Goal: Task Accomplishment & Management: Manage account settings

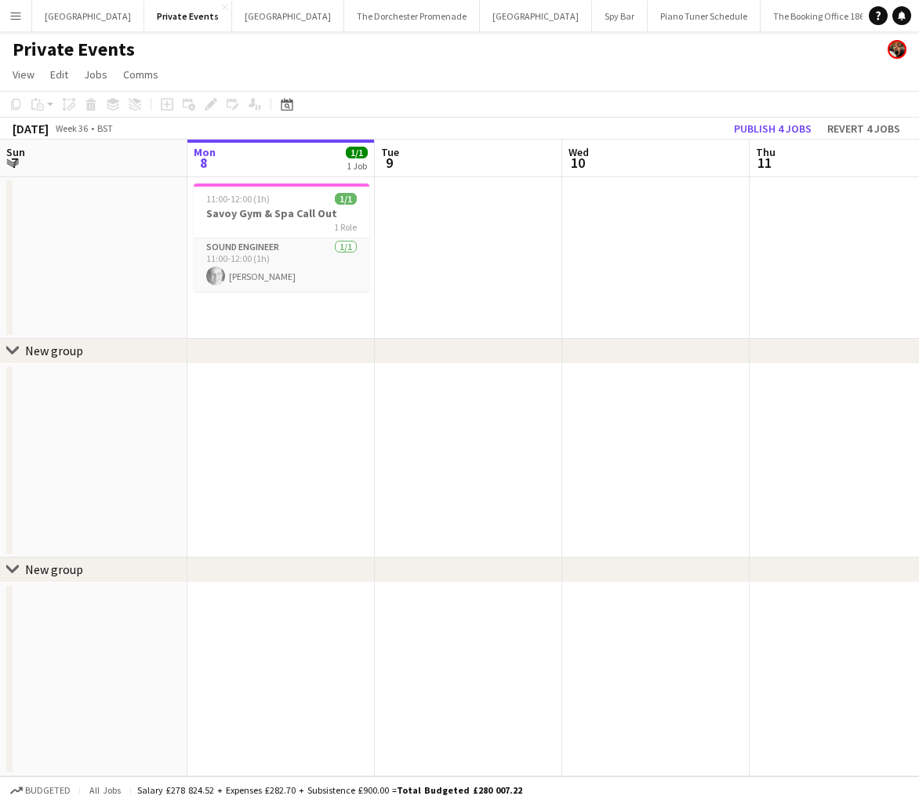
click at [7, 13] on button "Menu" at bounding box center [15, 15] width 31 height 31
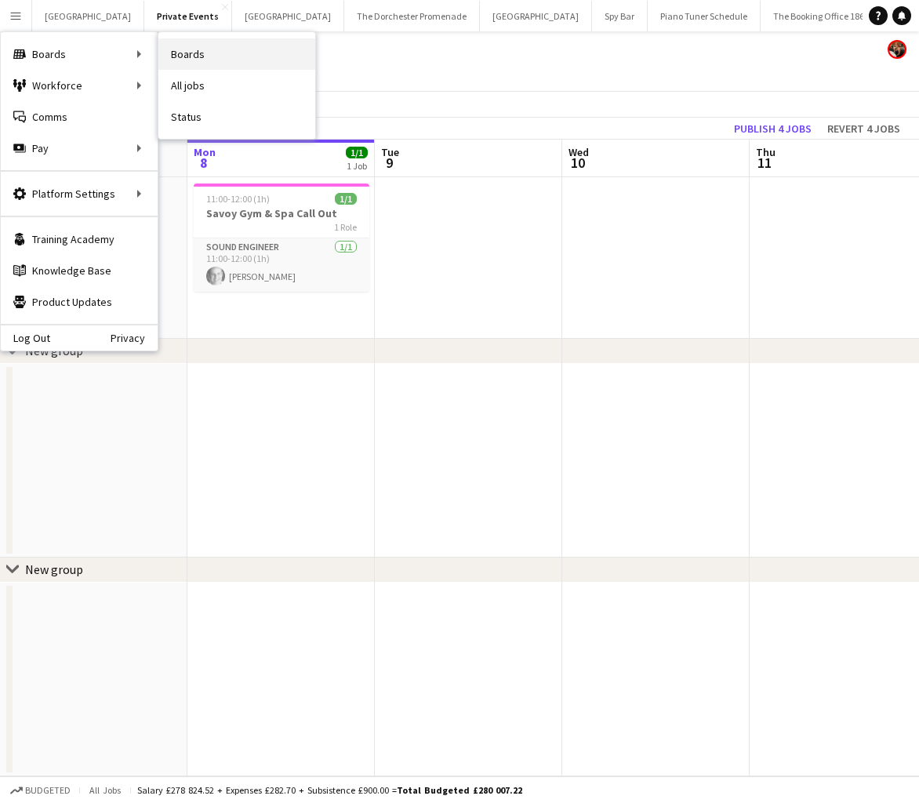
click at [200, 53] on link "Boards" at bounding box center [236, 53] width 157 height 31
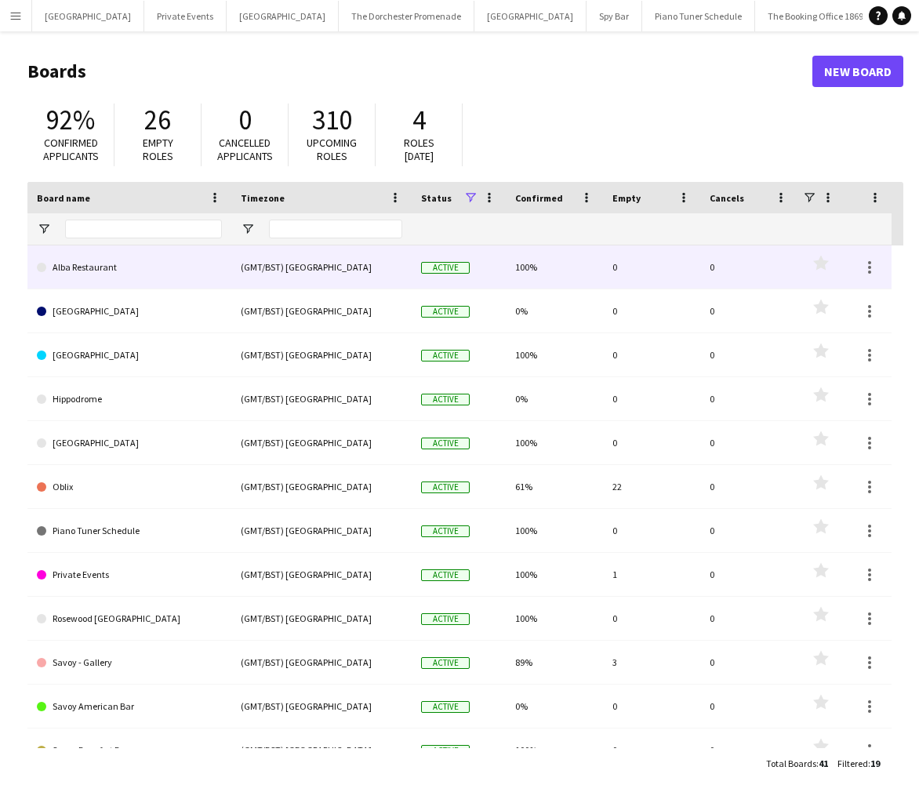
click at [119, 275] on link "Alba Restaurant" at bounding box center [129, 267] width 185 height 44
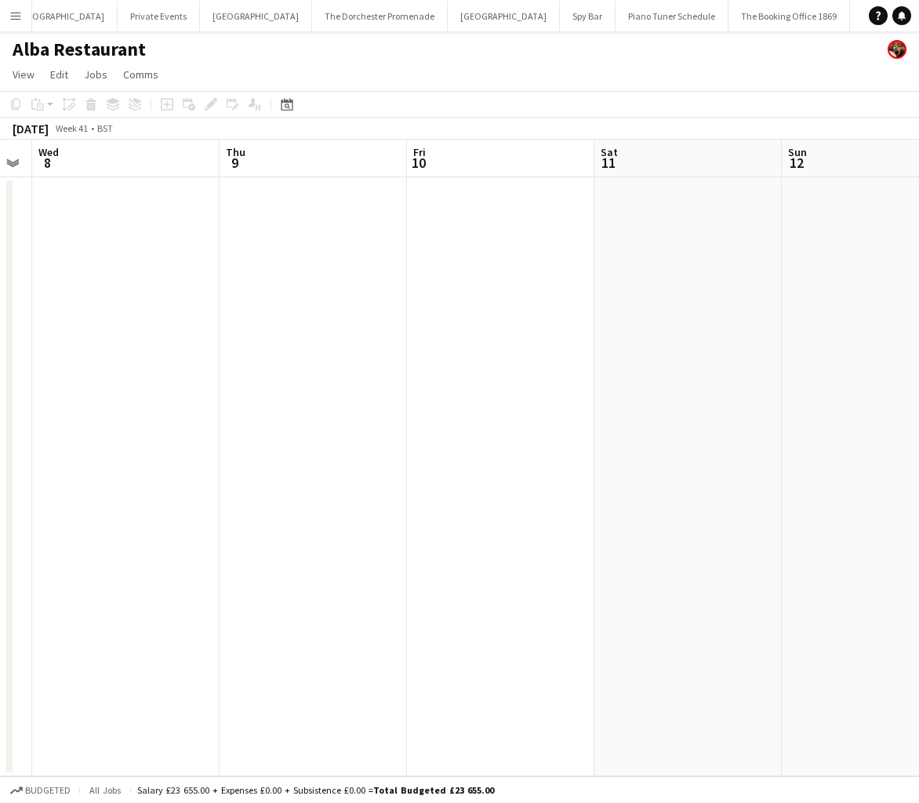
scroll to position [0, 531]
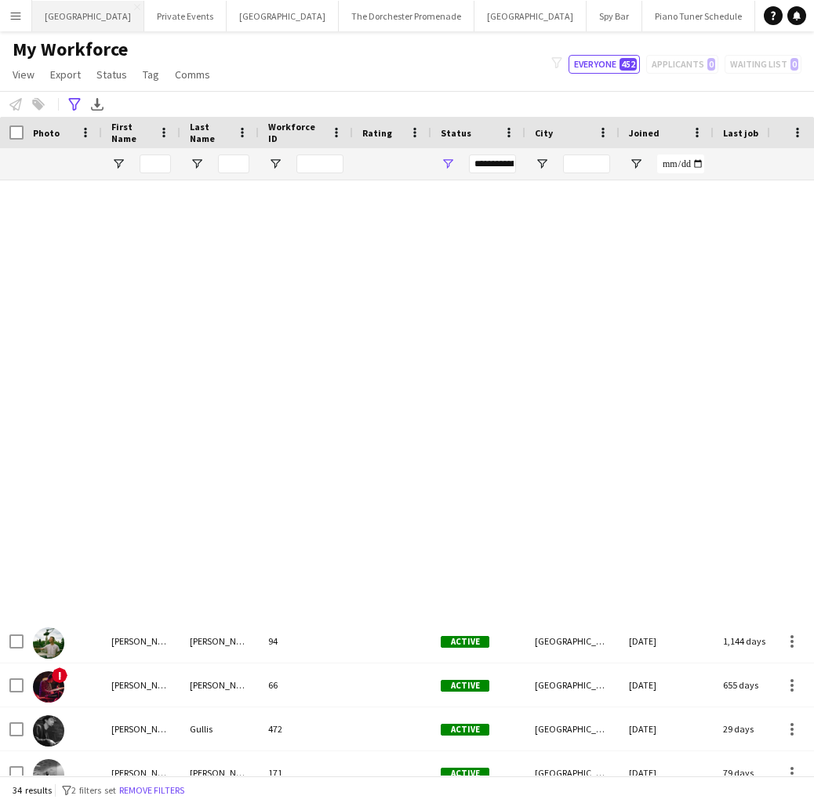
scroll to position [898, 0]
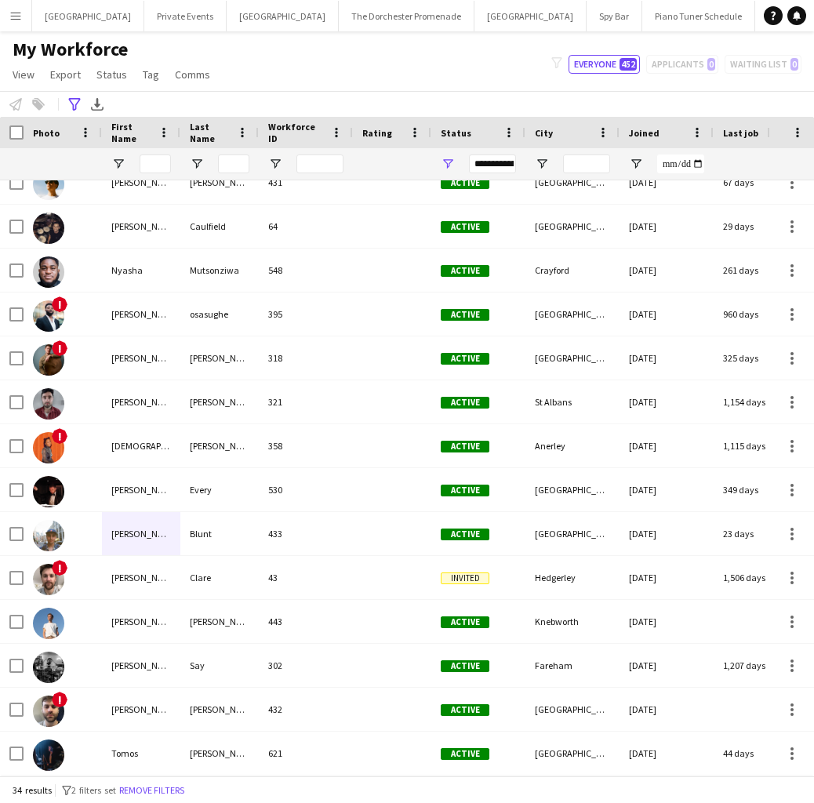
click at [21, 15] on app-icon "Menu" at bounding box center [15, 15] width 13 height 13
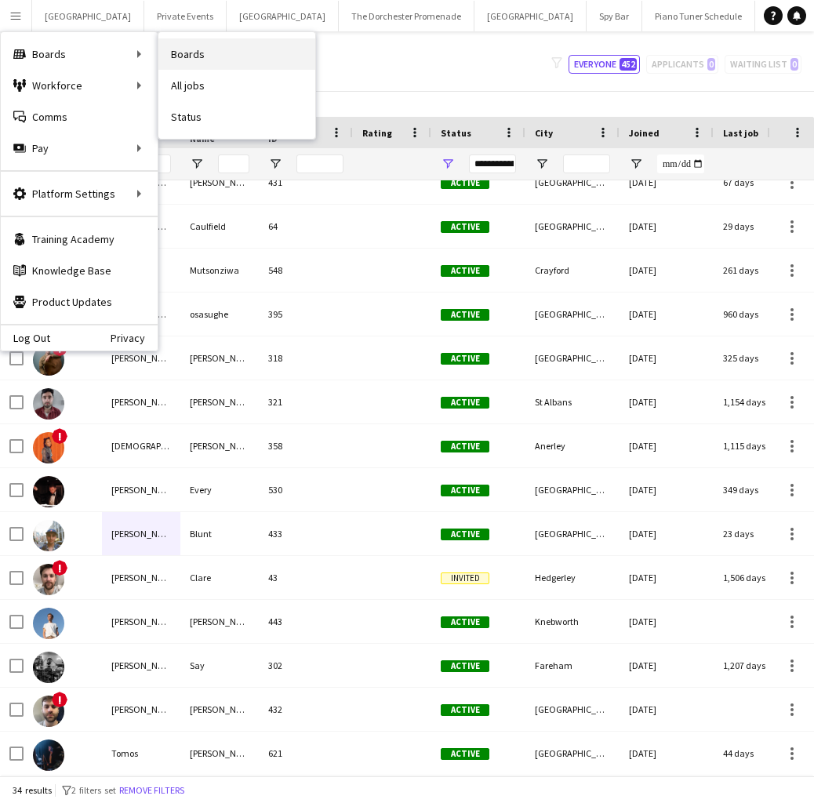
click at [206, 58] on link "Boards" at bounding box center [236, 53] width 157 height 31
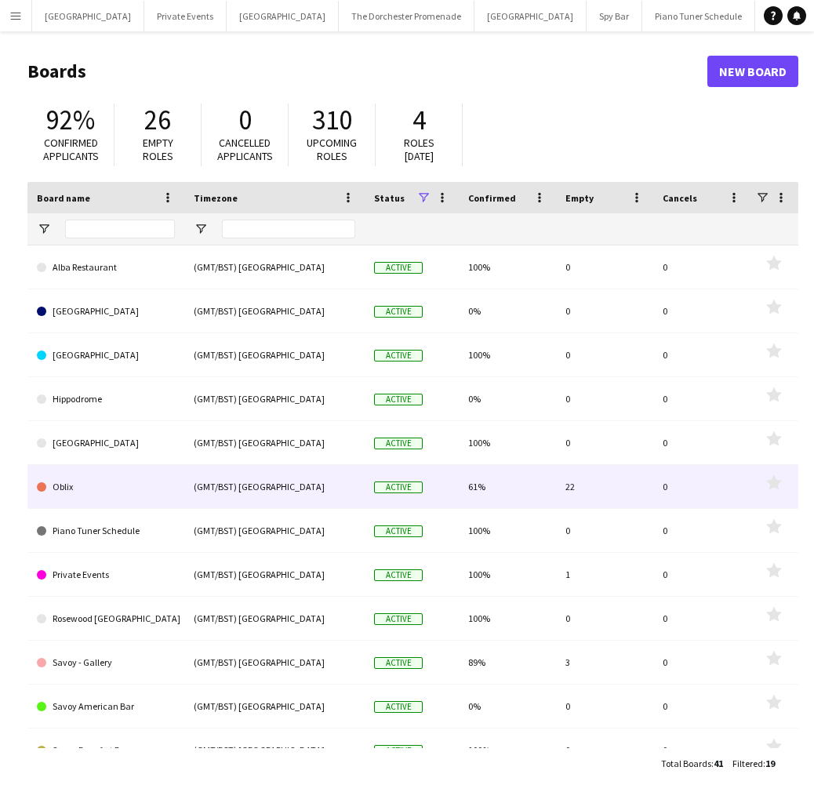
click at [128, 485] on link "Oblix" at bounding box center [106, 487] width 138 height 44
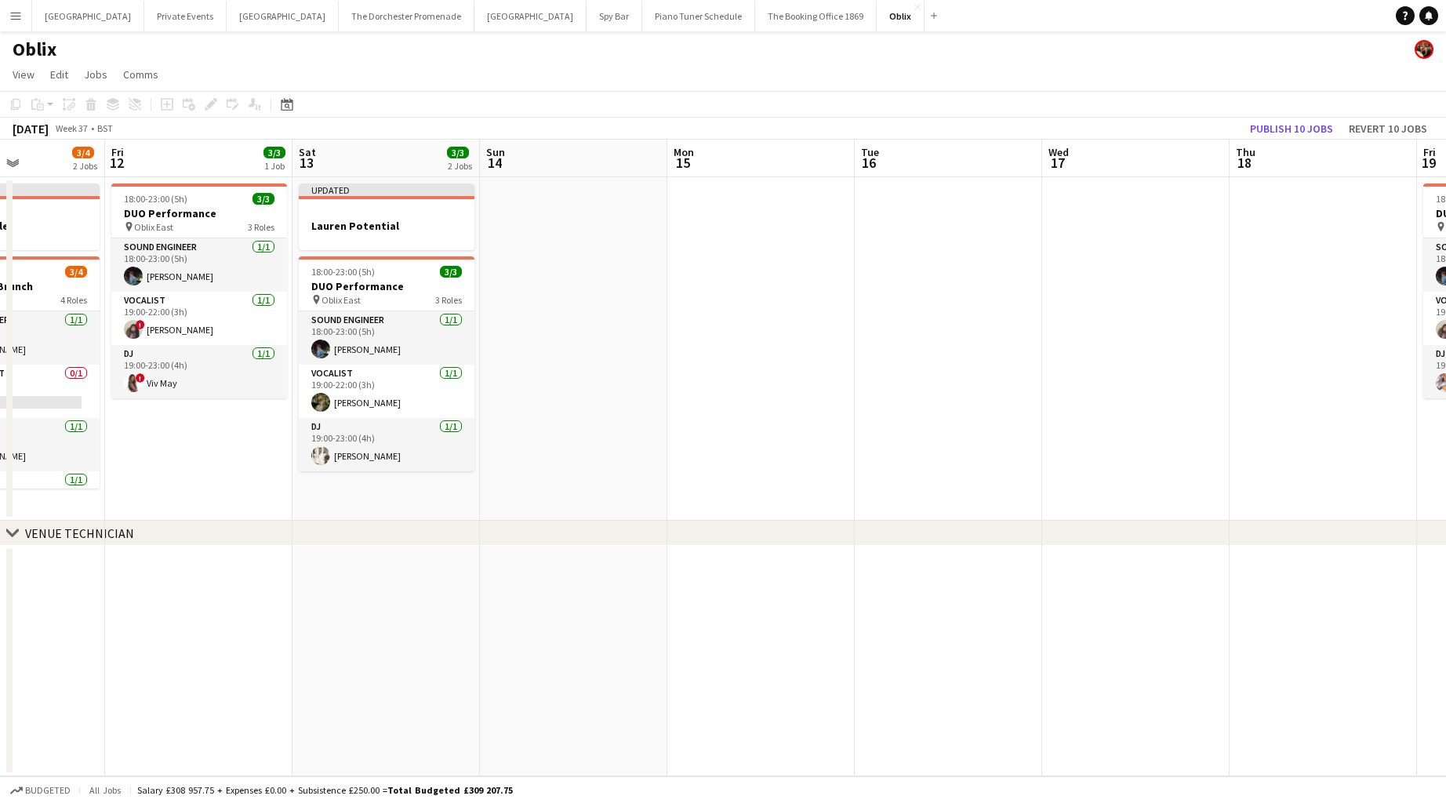
click at [13, 15] on app-icon "Menu" at bounding box center [15, 15] width 13 height 13
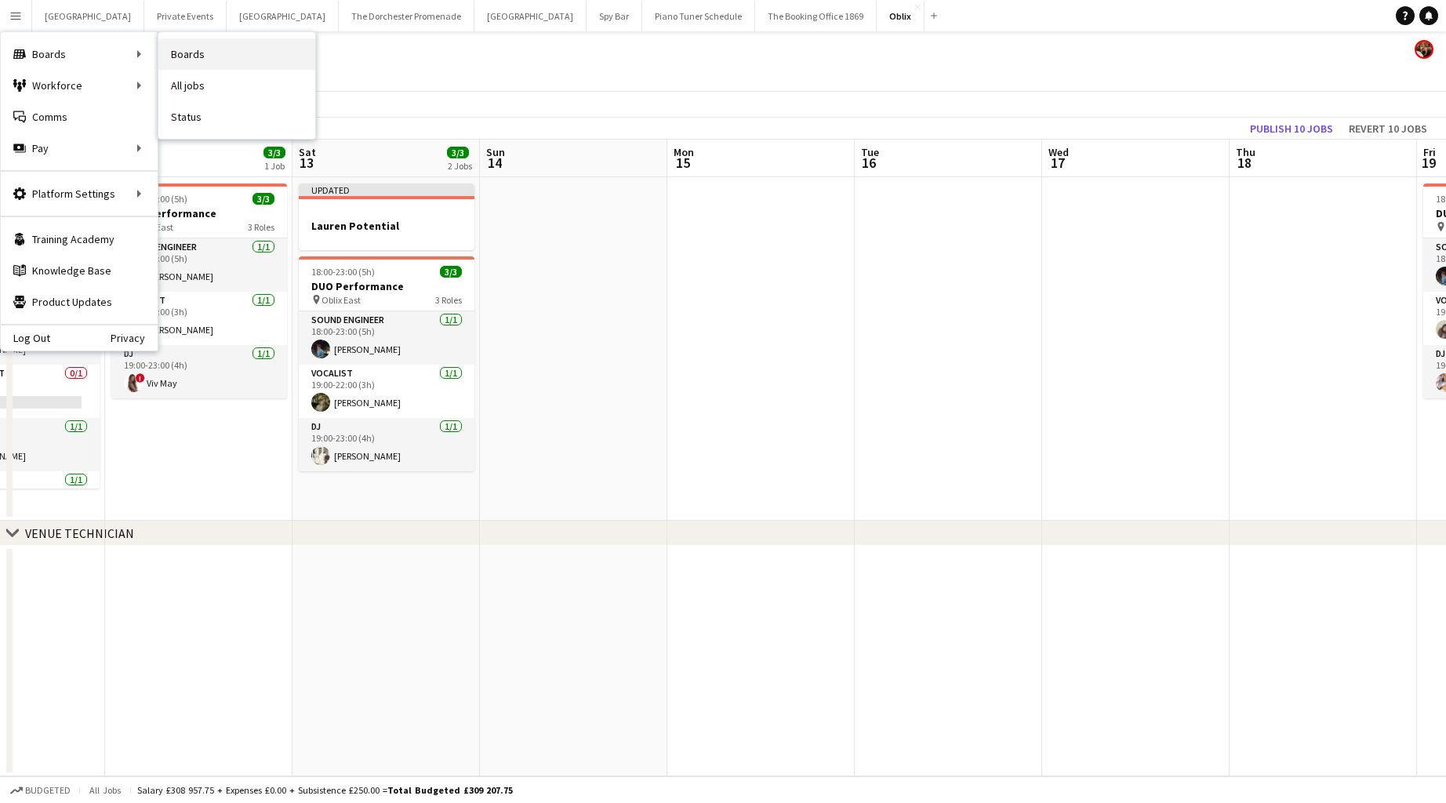
click at [211, 49] on link "Boards" at bounding box center [236, 53] width 157 height 31
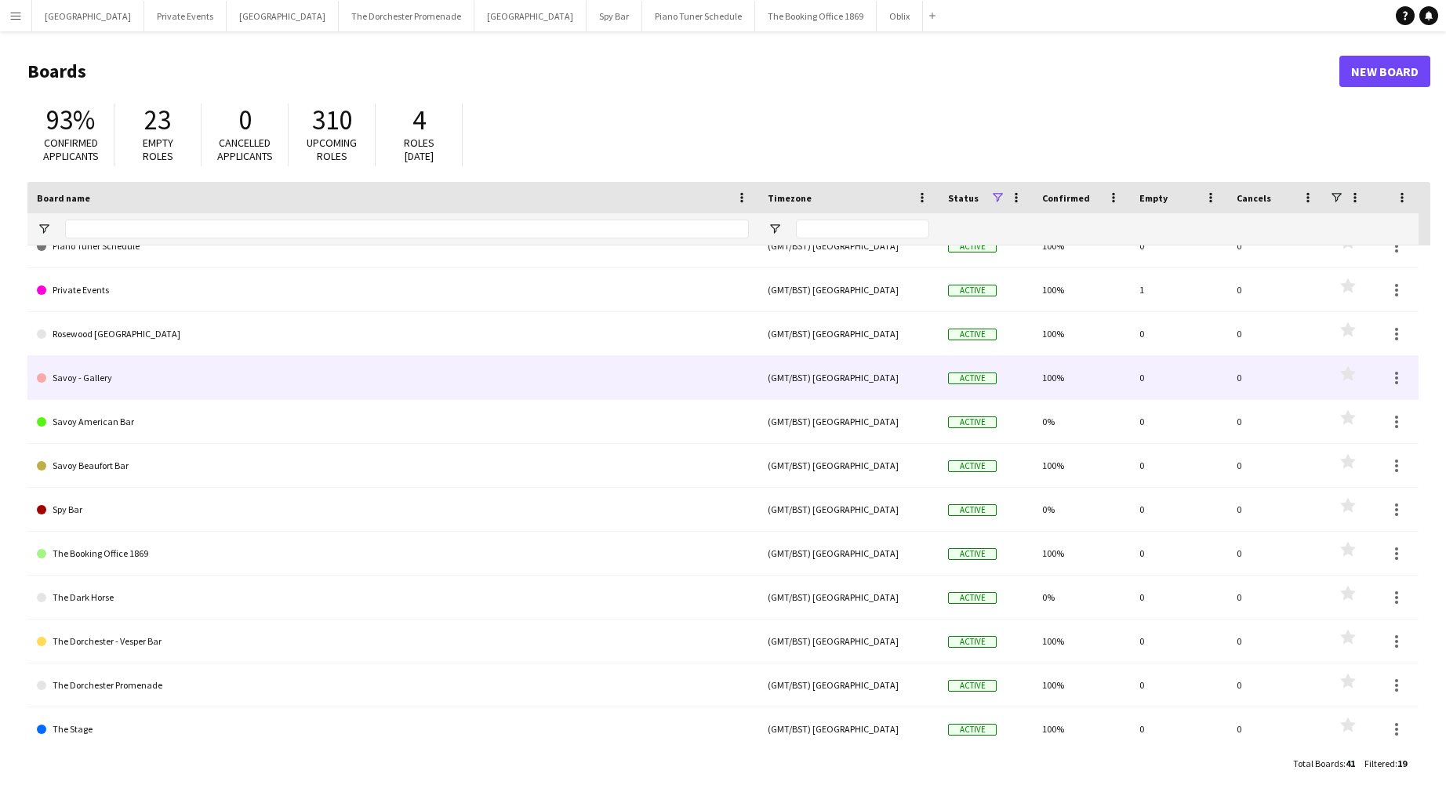
scroll to position [290, 0]
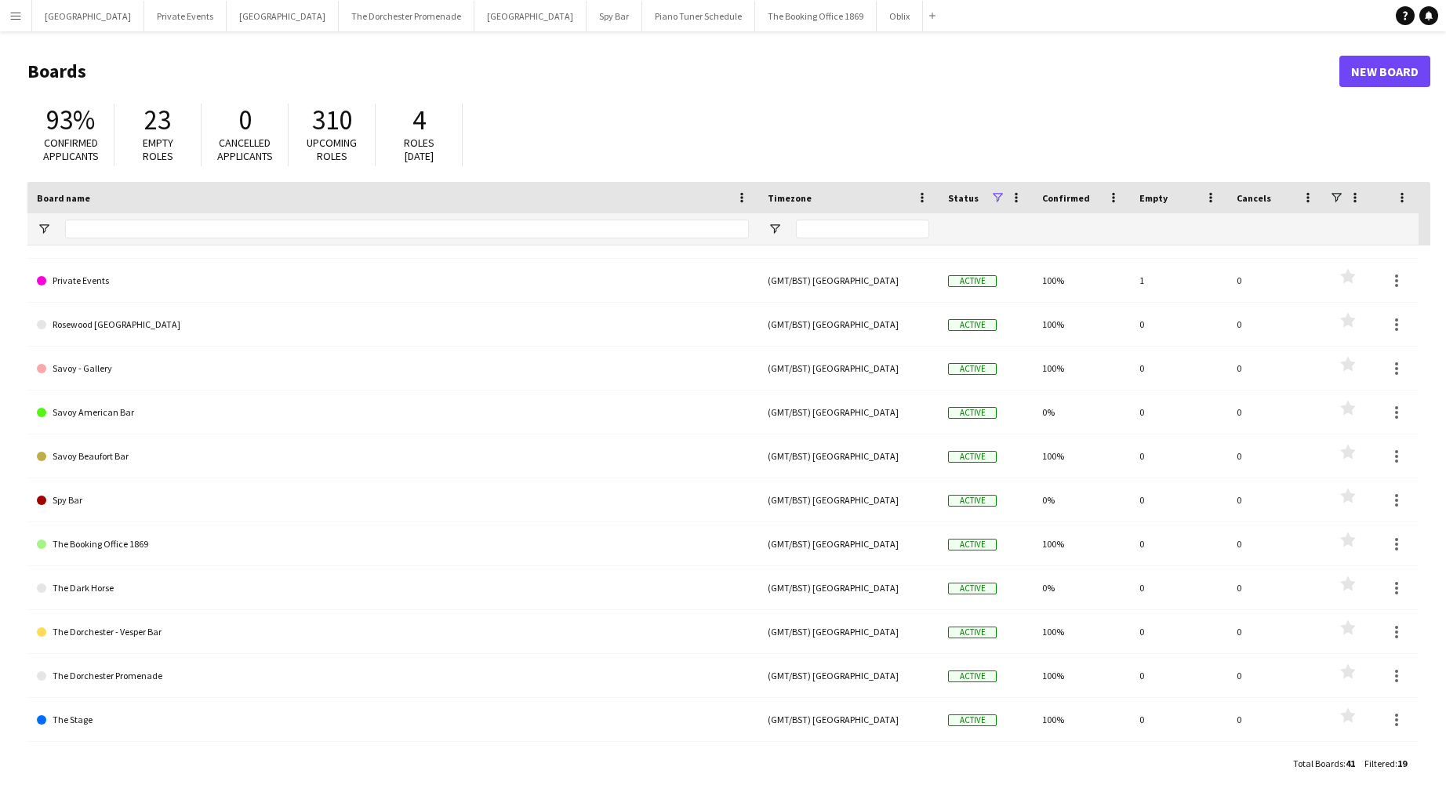
click at [20, 16] on app-icon "Menu" at bounding box center [15, 15] width 13 height 13
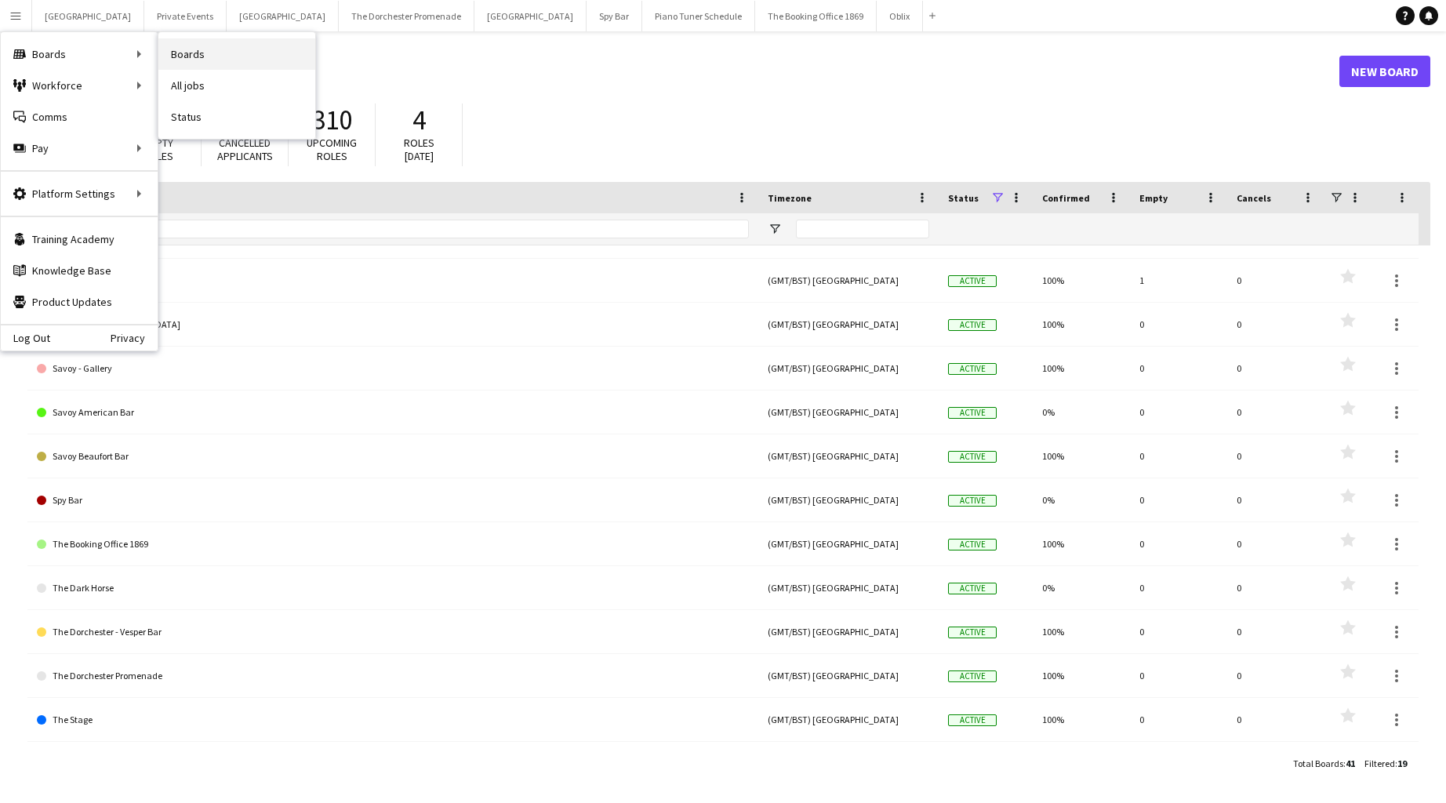
click at [194, 54] on link "Boards" at bounding box center [236, 53] width 157 height 31
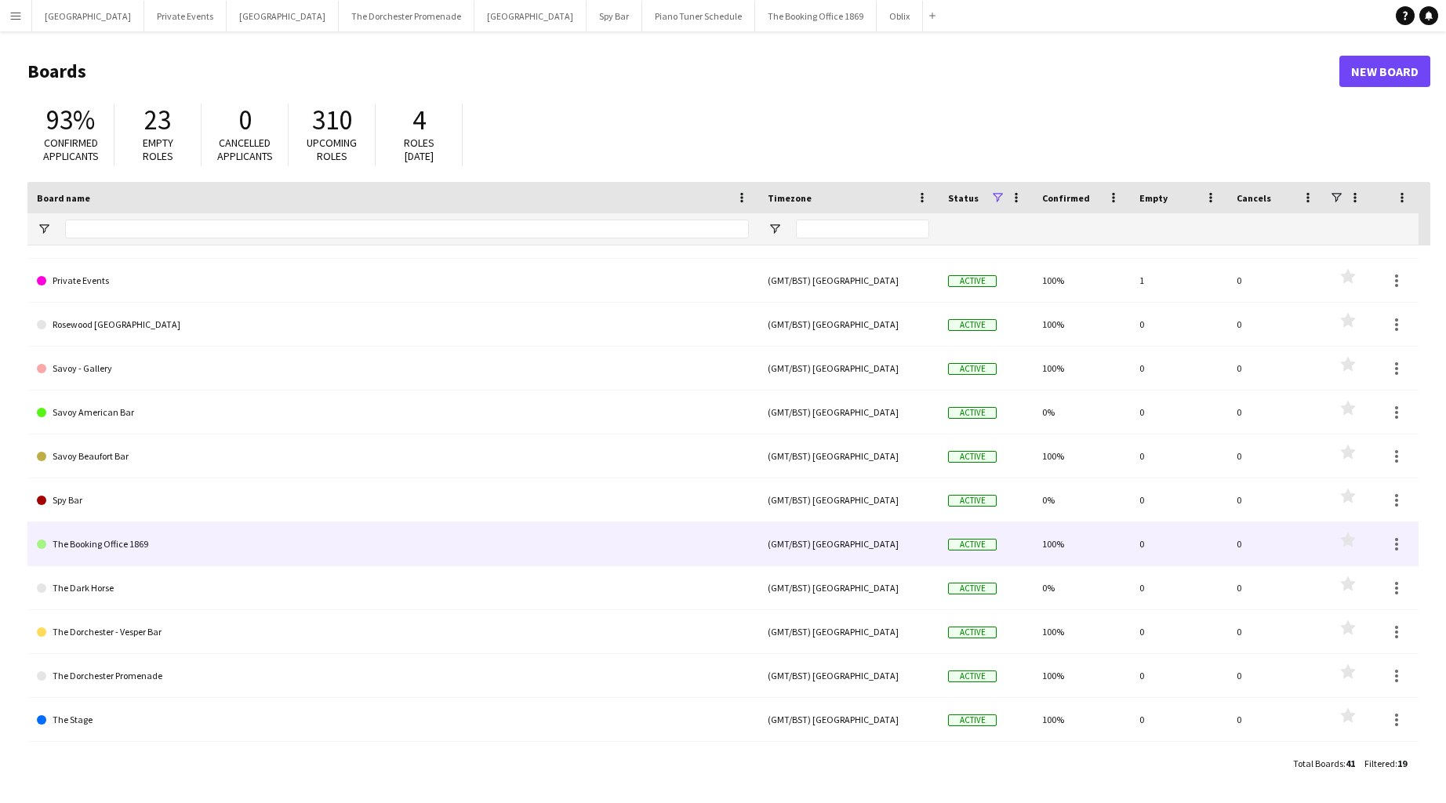
scroll to position [332, 0]
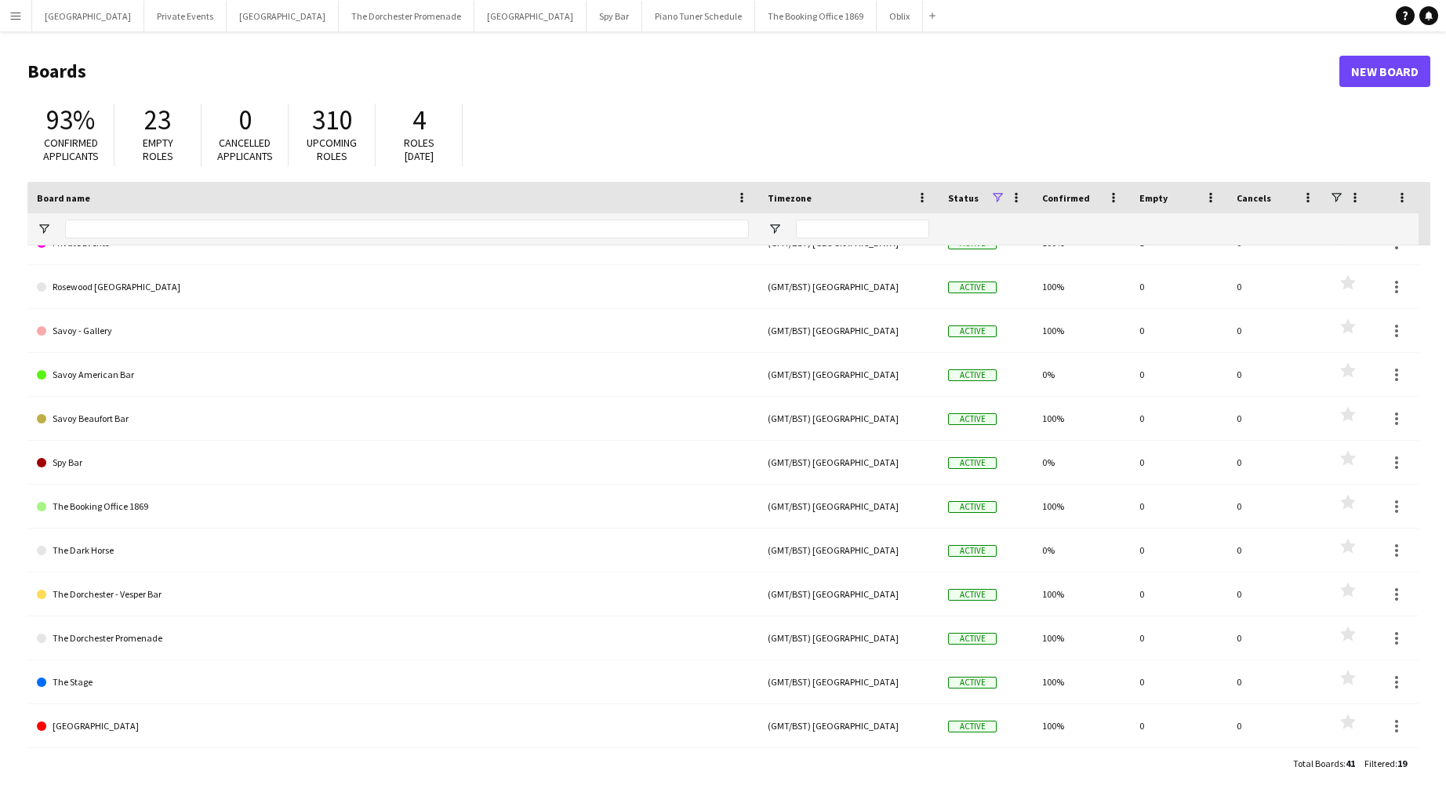
drag, startPoint x: 15, startPoint y: 27, endPoint x: 32, endPoint y: 49, distance: 27.9
click at [16, 27] on button "Menu" at bounding box center [15, 15] width 31 height 31
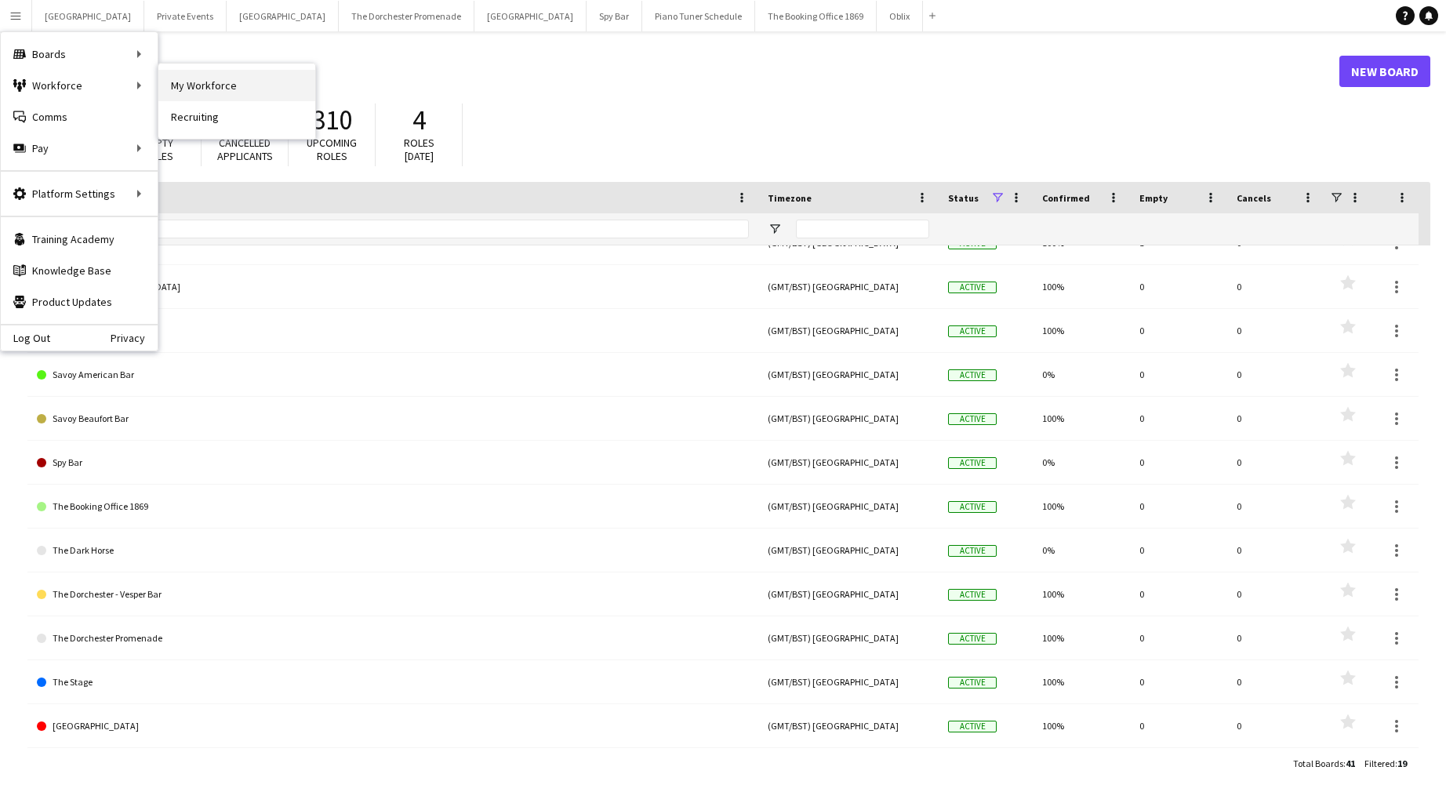
click at [209, 82] on link "My Workforce" at bounding box center [236, 85] width 157 height 31
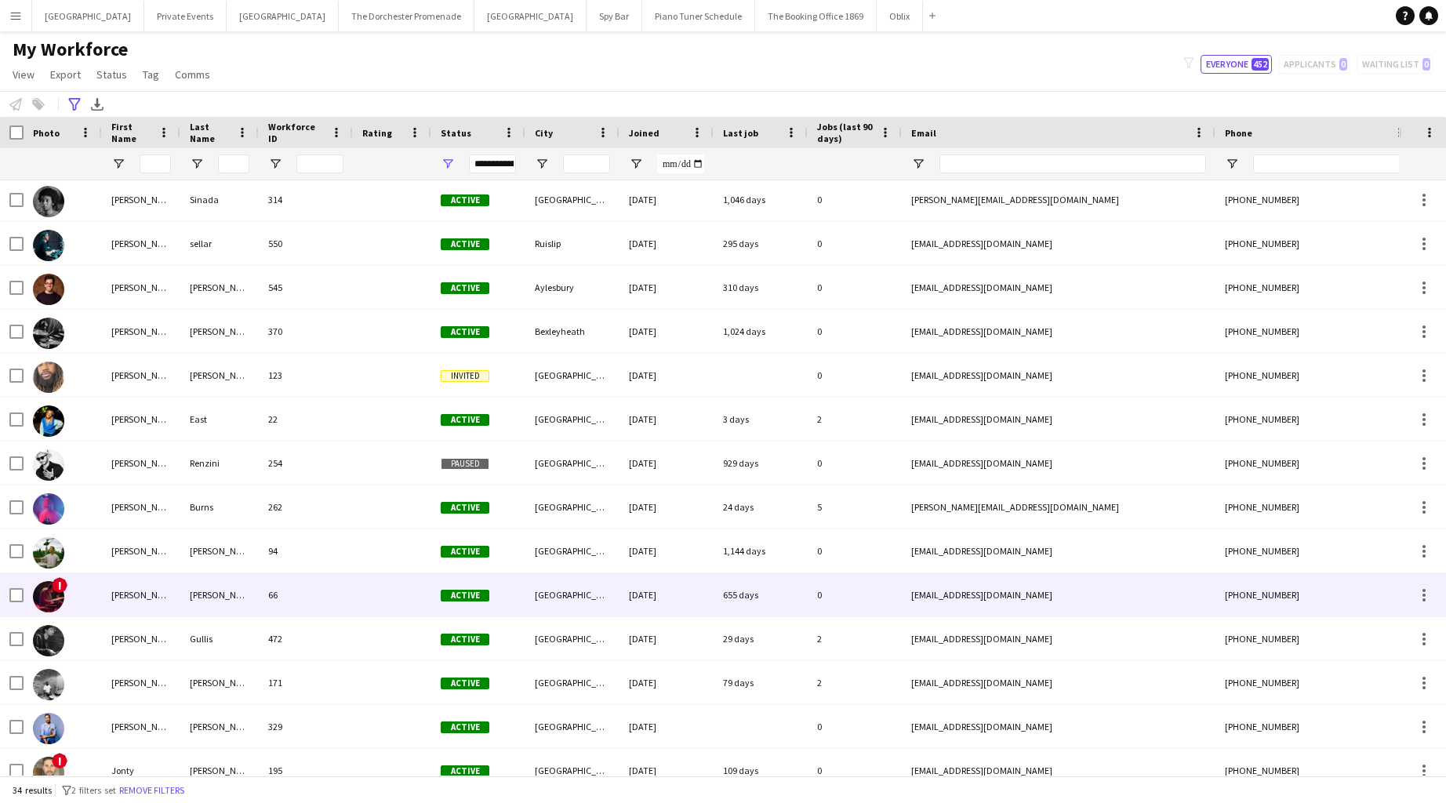
scroll to position [98, 0]
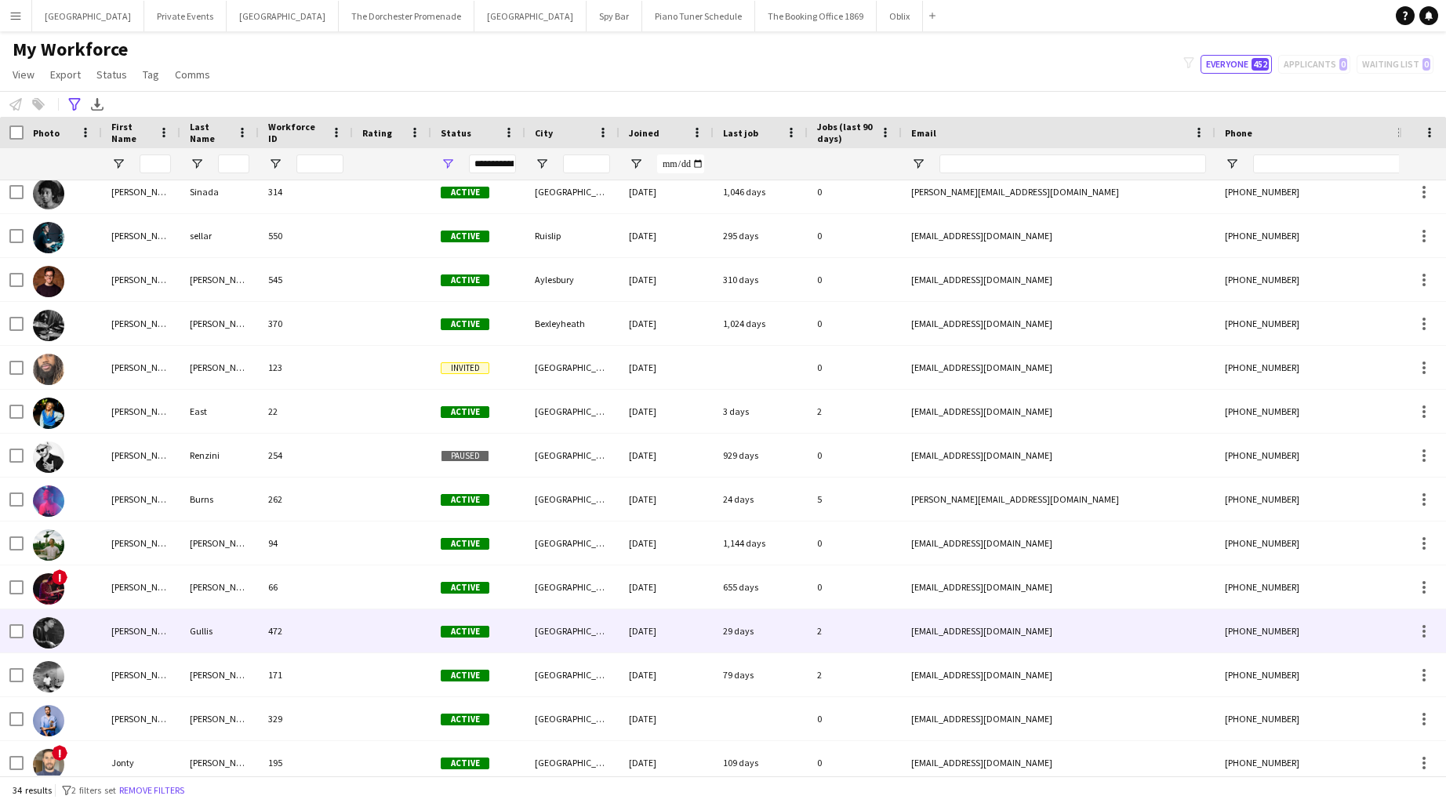
click at [181, 639] on div "Gullis" at bounding box center [219, 630] width 78 height 43
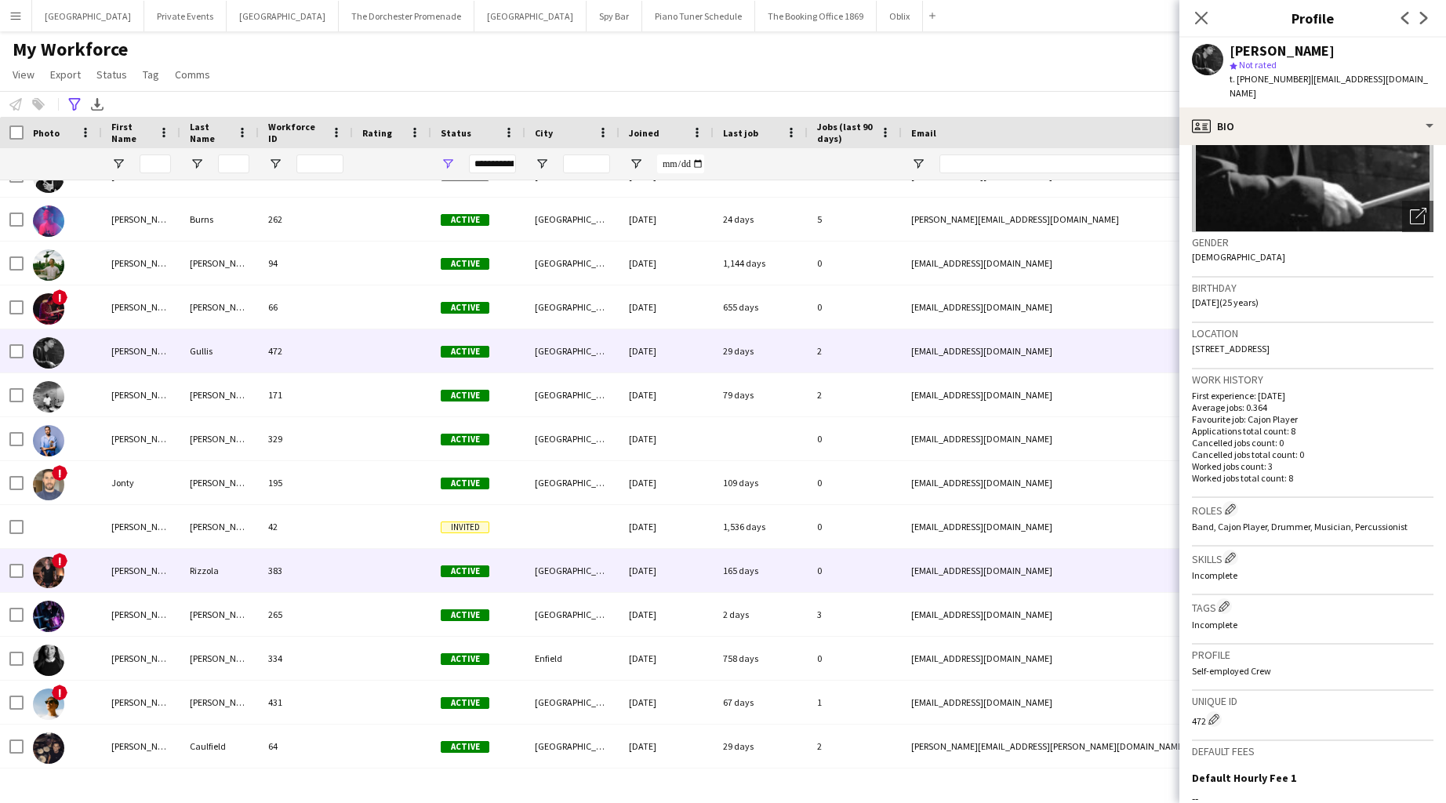
scroll to position [459, 0]
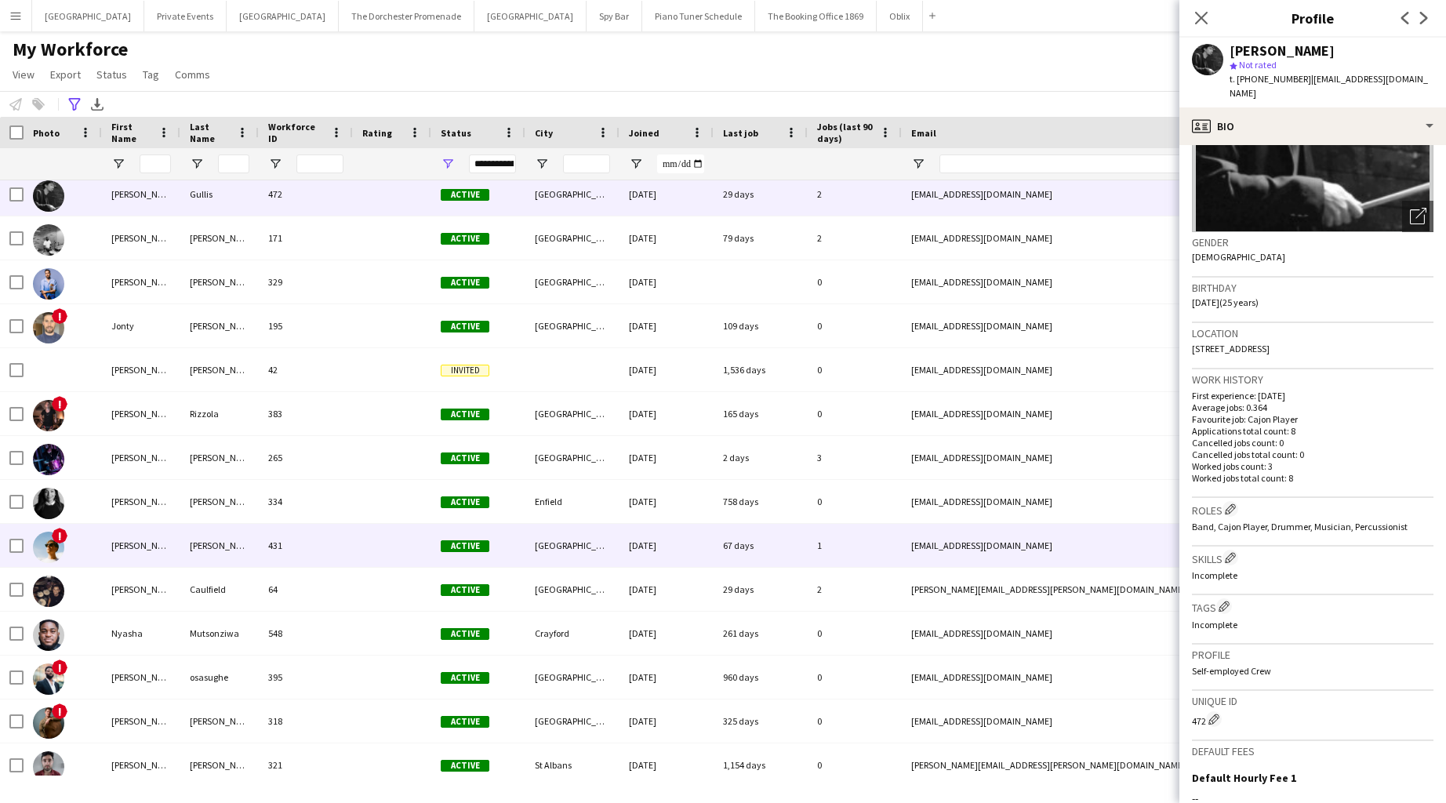
click at [336, 556] on div "431" at bounding box center [306, 545] width 94 height 43
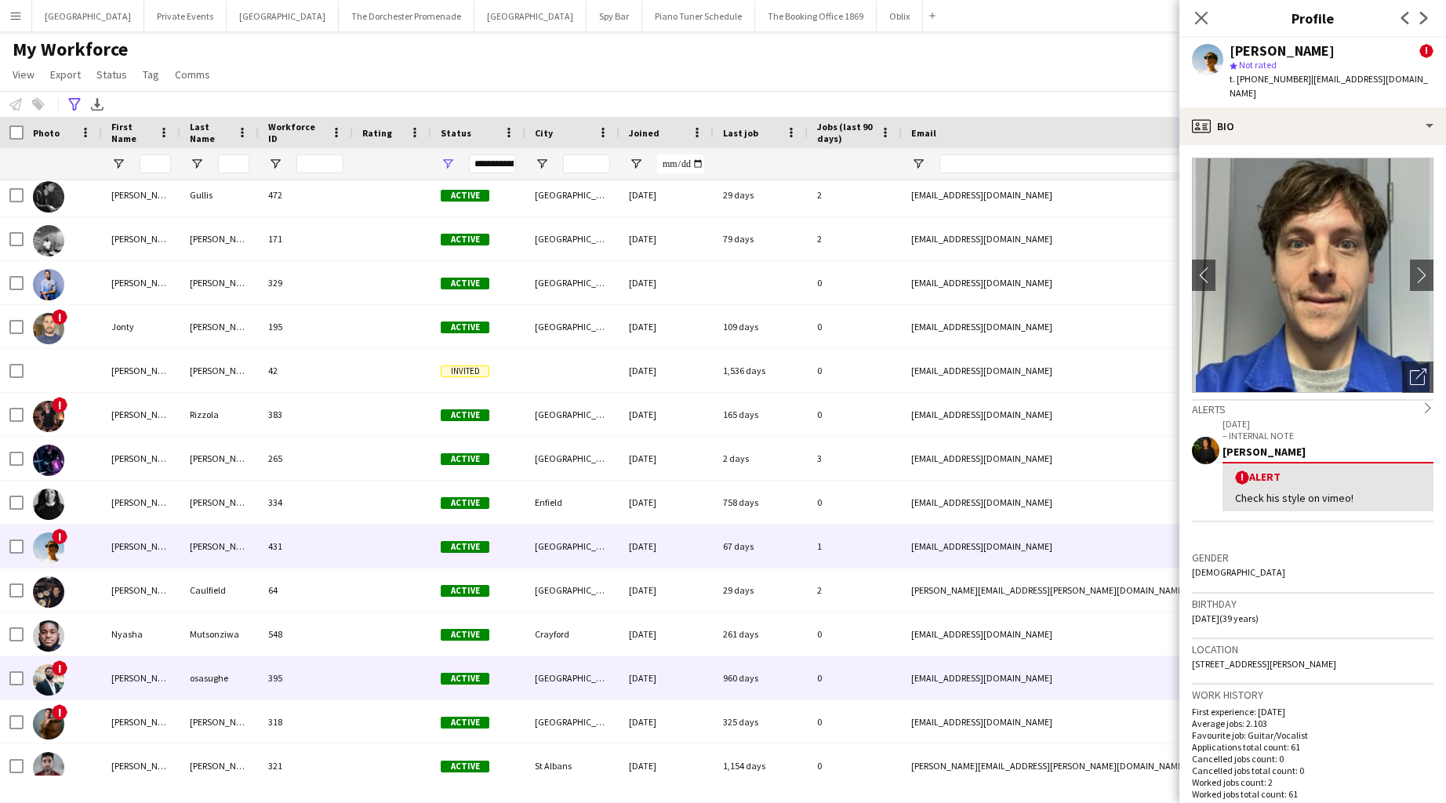
click at [322, 677] on div "395" at bounding box center [306, 677] width 94 height 43
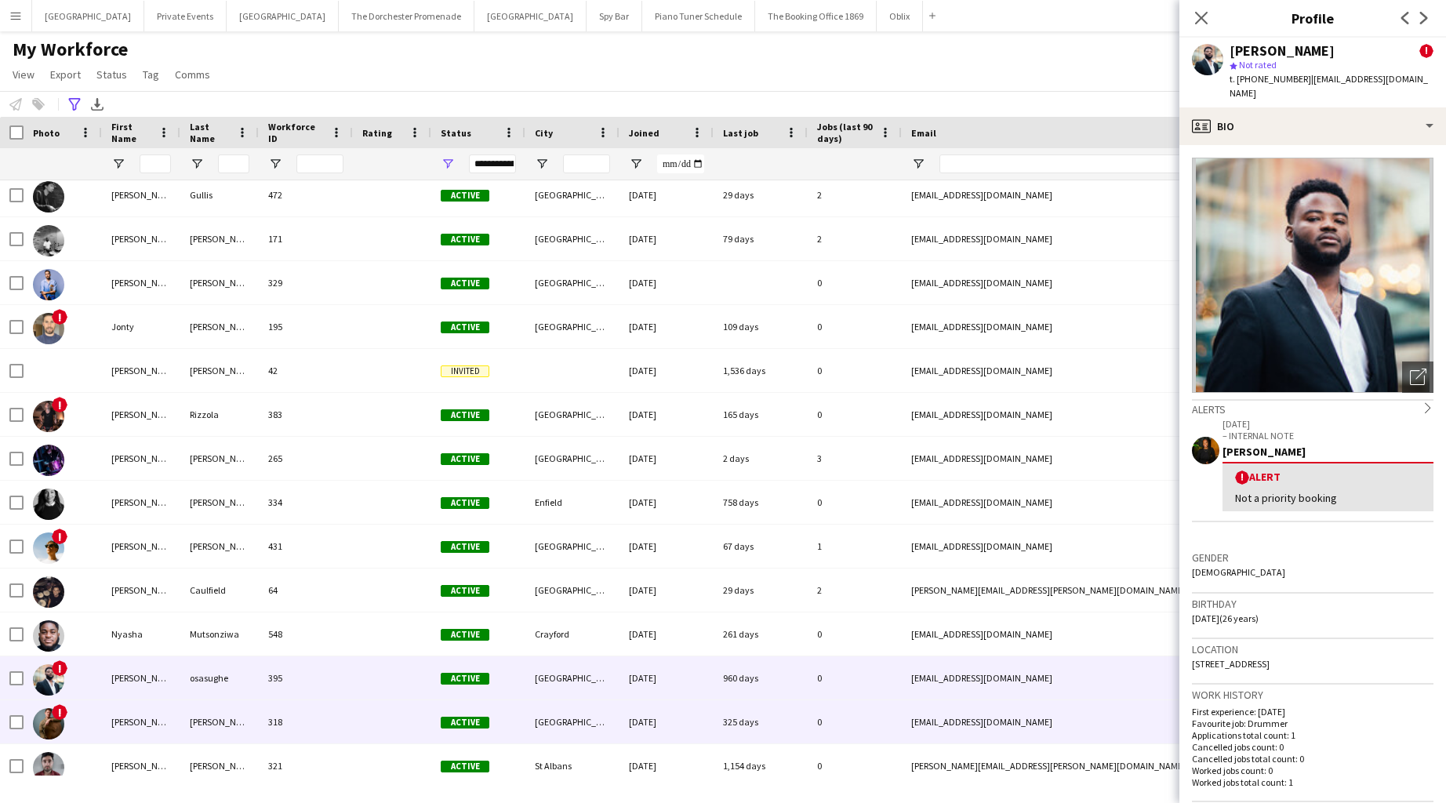
click at [321, 716] on div "318" at bounding box center [306, 721] width 94 height 43
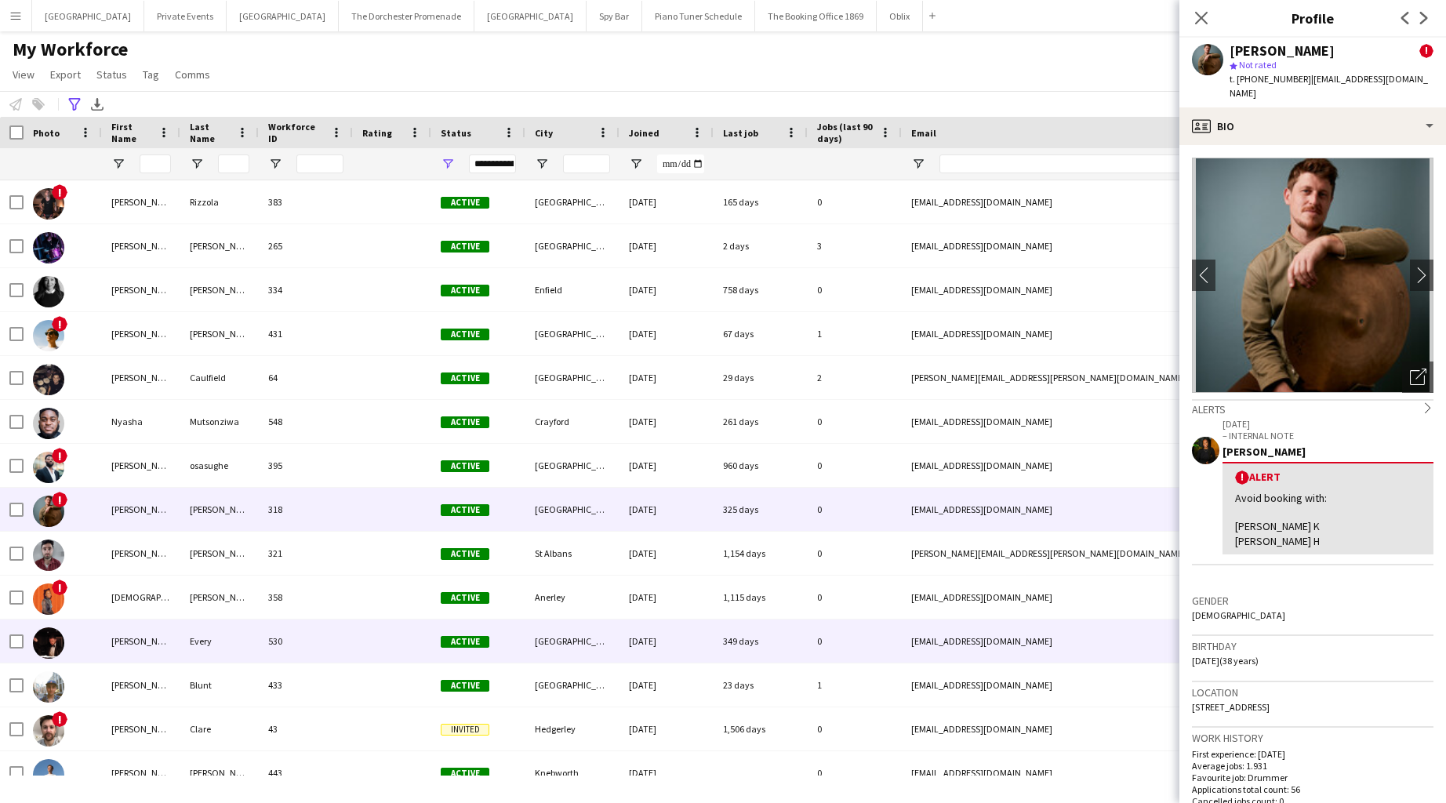
click at [151, 640] on div "Sam" at bounding box center [141, 640] width 78 height 43
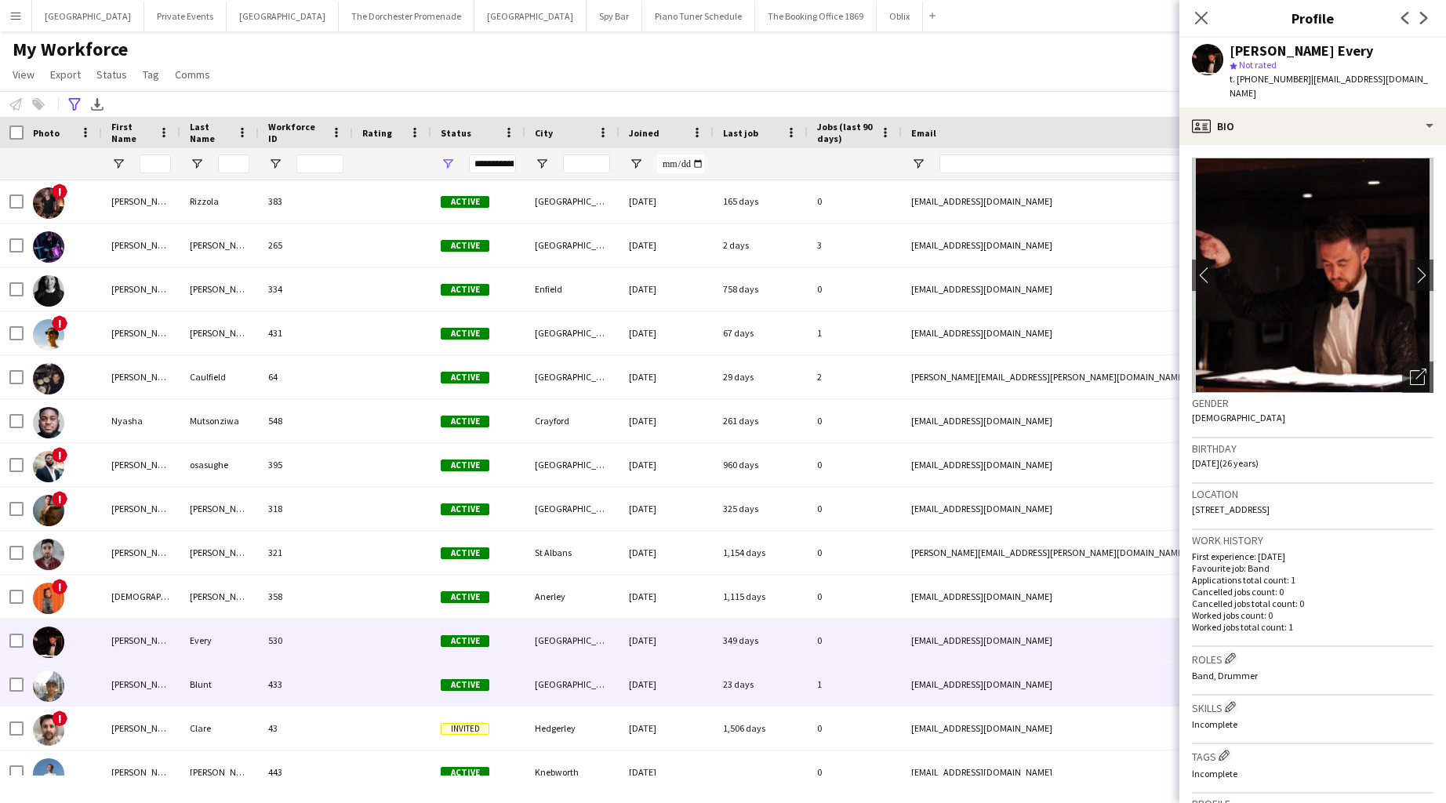
click at [159, 681] on div "Tom" at bounding box center [141, 683] width 78 height 43
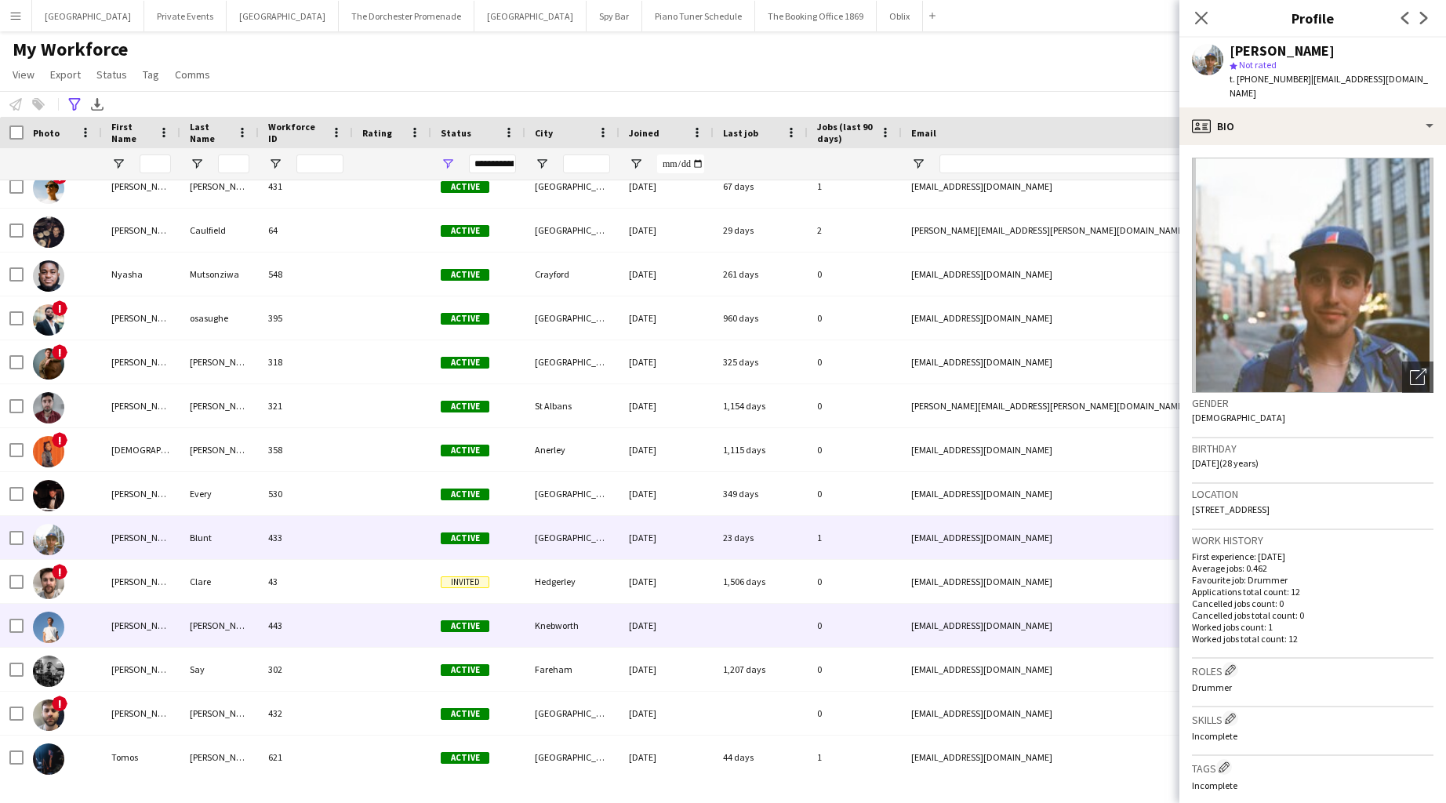
click at [151, 623] on div "Tom" at bounding box center [141, 625] width 78 height 43
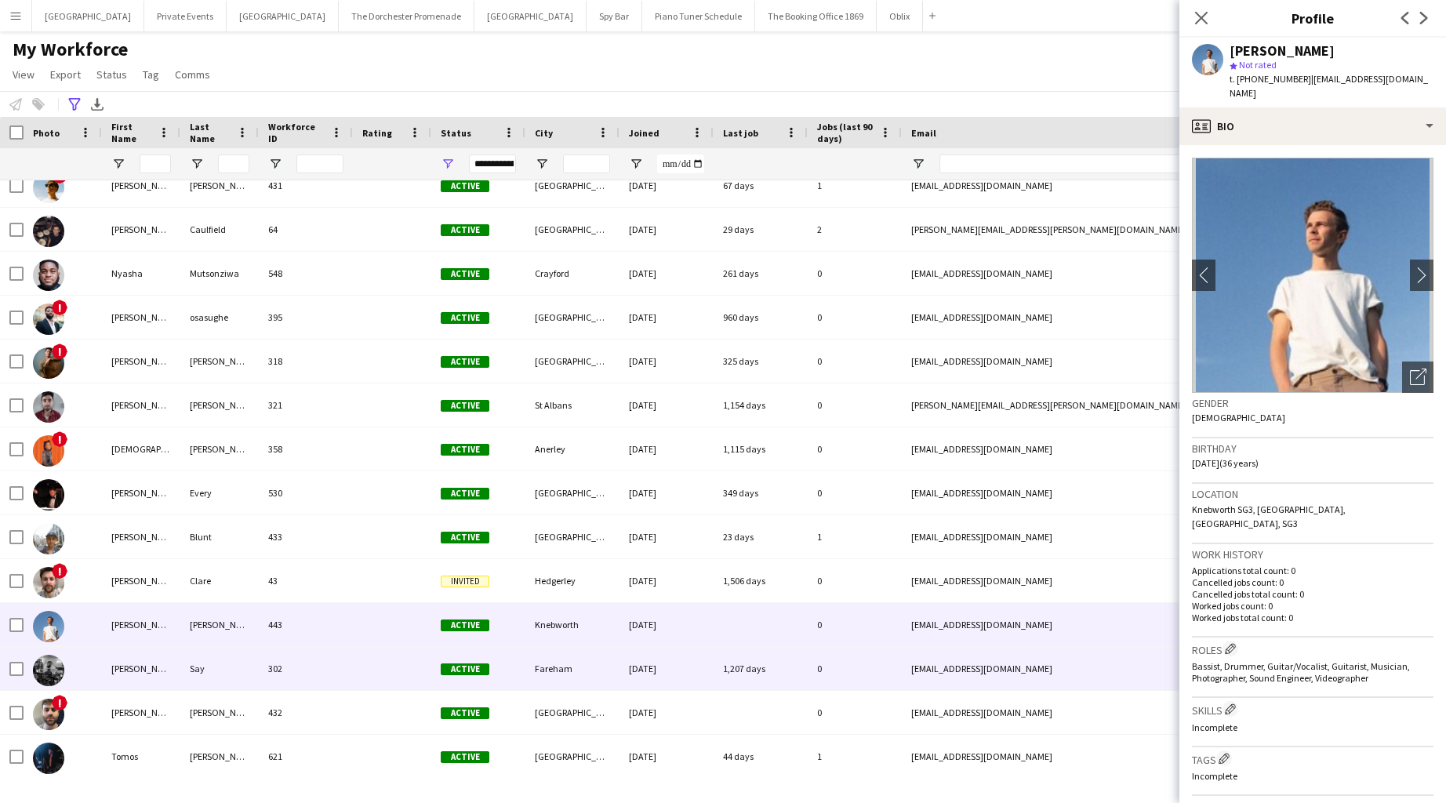
click at [151, 655] on div "Tom" at bounding box center [141, 668] width 78 height 43
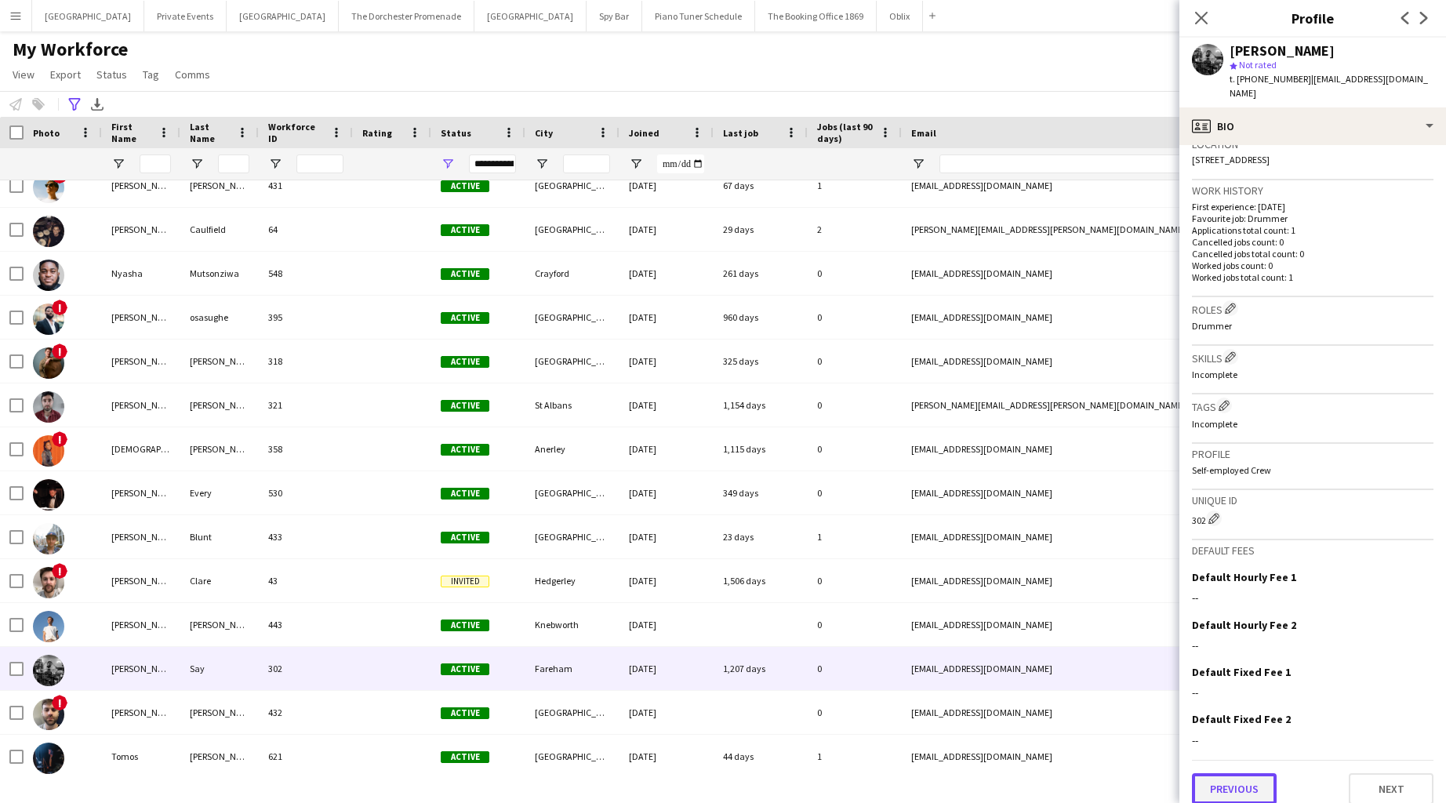
click at [813, 780] on button "Previous" at bounding box center [1234, 788] width 85 height 31
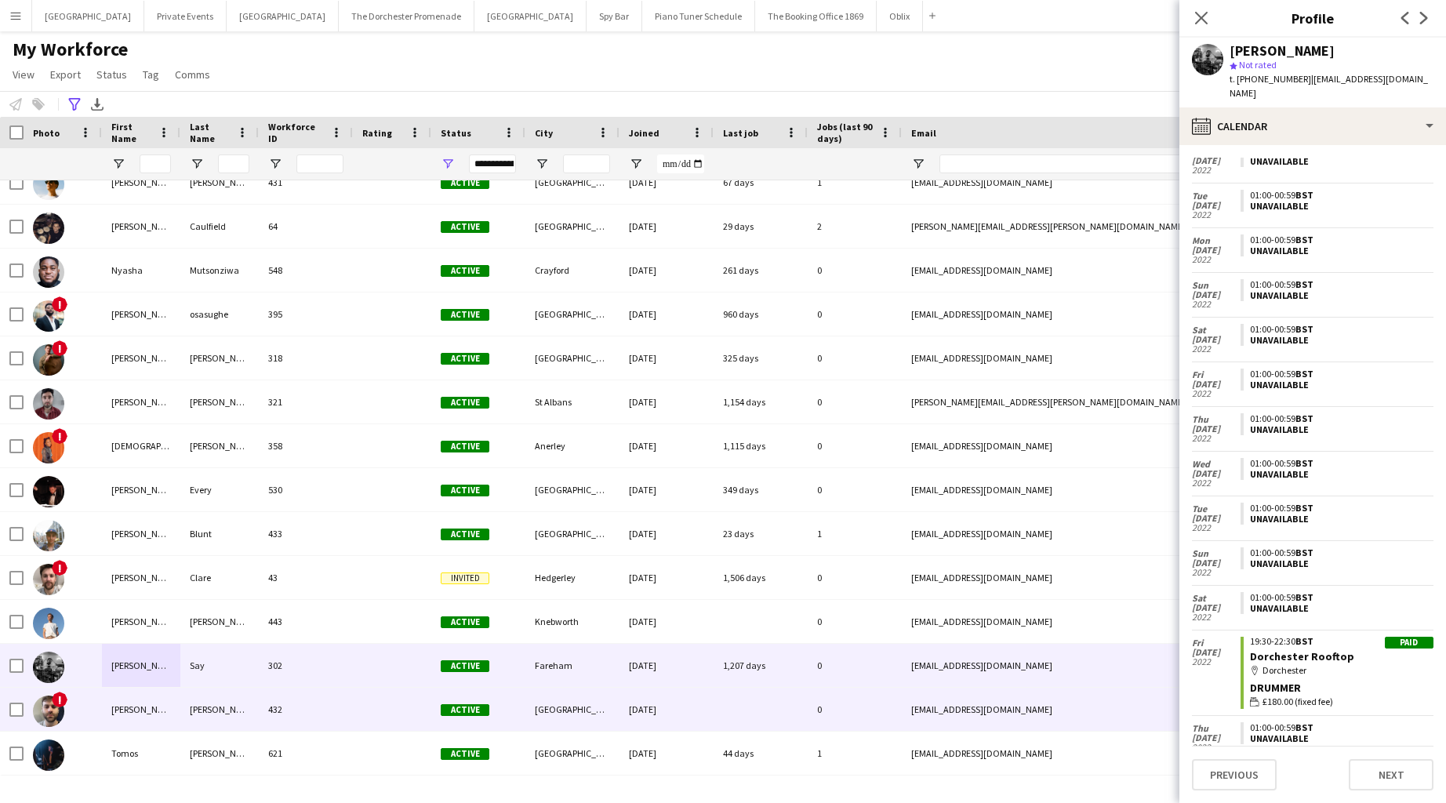
click at [354, 709] on div at bounding box center [392, 708] width 78 height 43
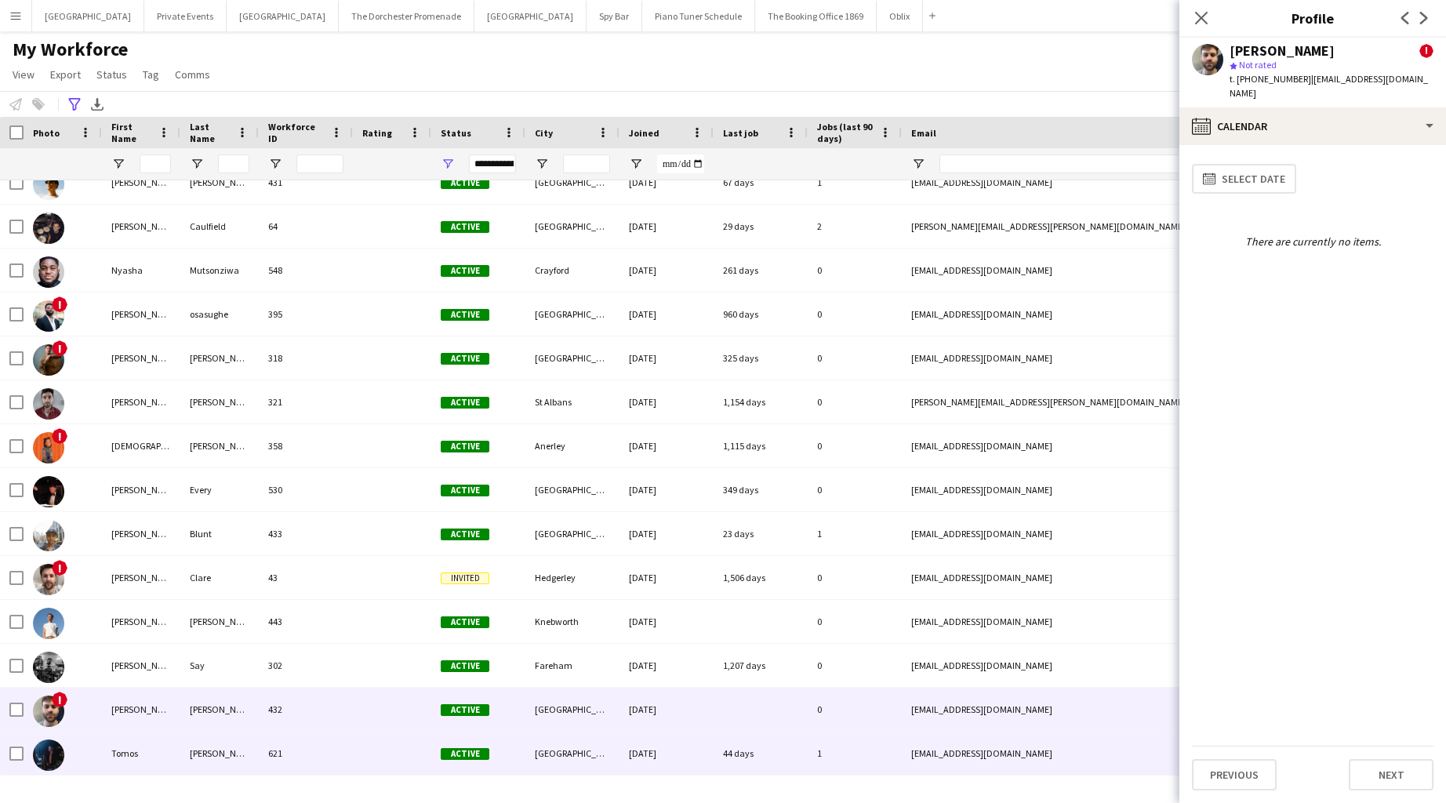
click at [333, 753] on div "621" at bounding box center [306, 752] width 94 height 43
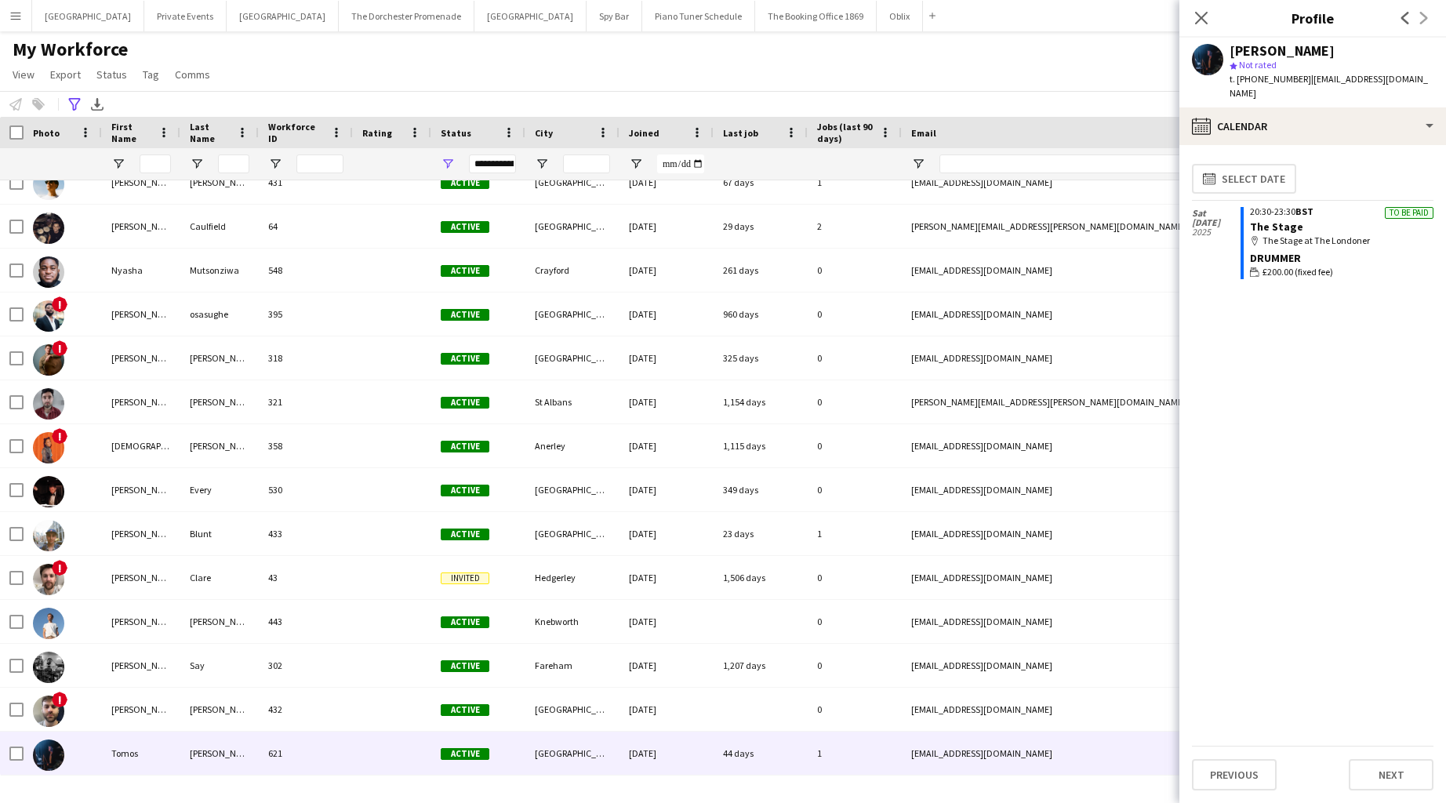
click at [813, 66] on app-user-avatar at bounding box center [1207, 59] width 31 height 31
click at [813, 778] on button "Previous" at bounding box center [1234, 774] width 85 height 31
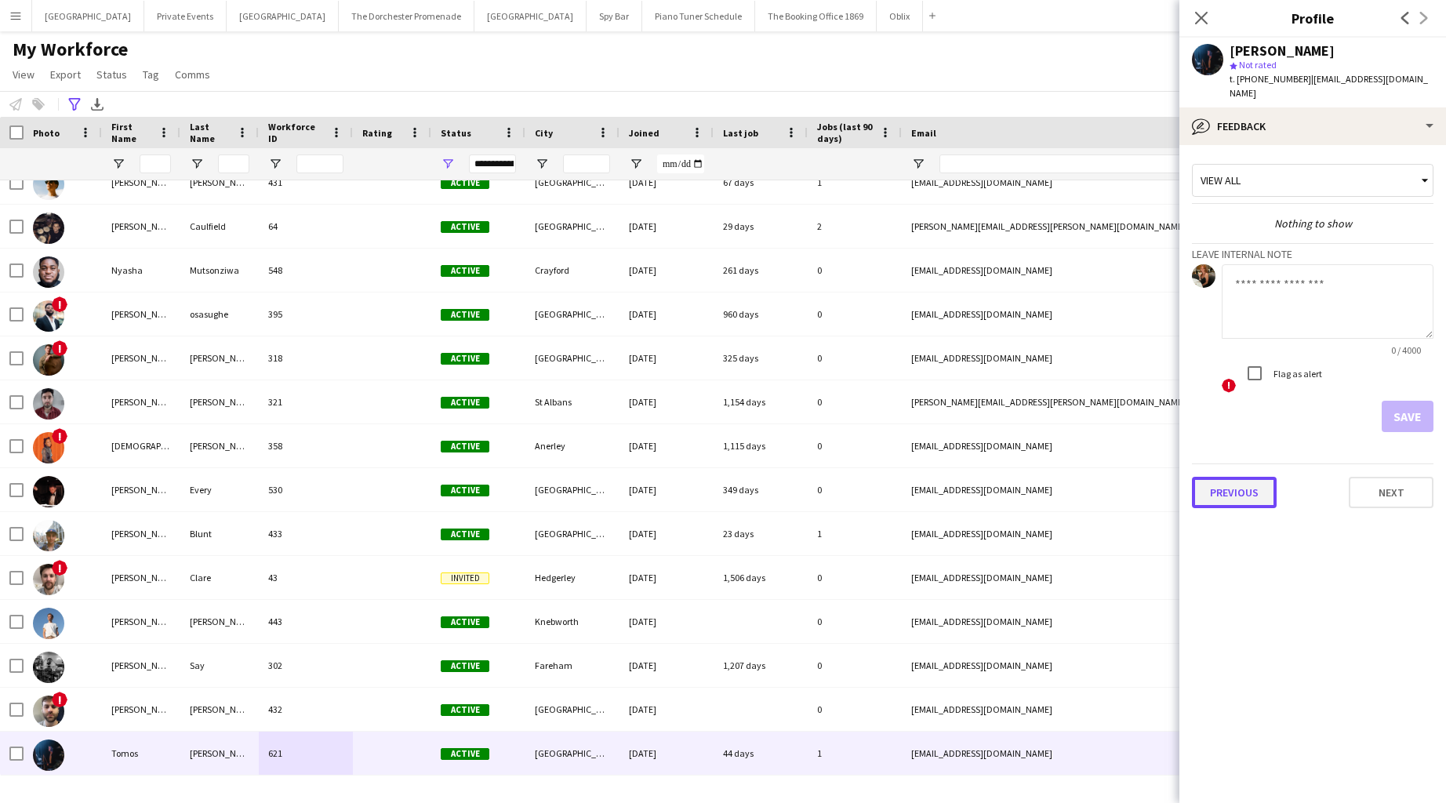
click at [813, 477] on button "Previous" at bounding box center [1234, 492] width 85 height 31
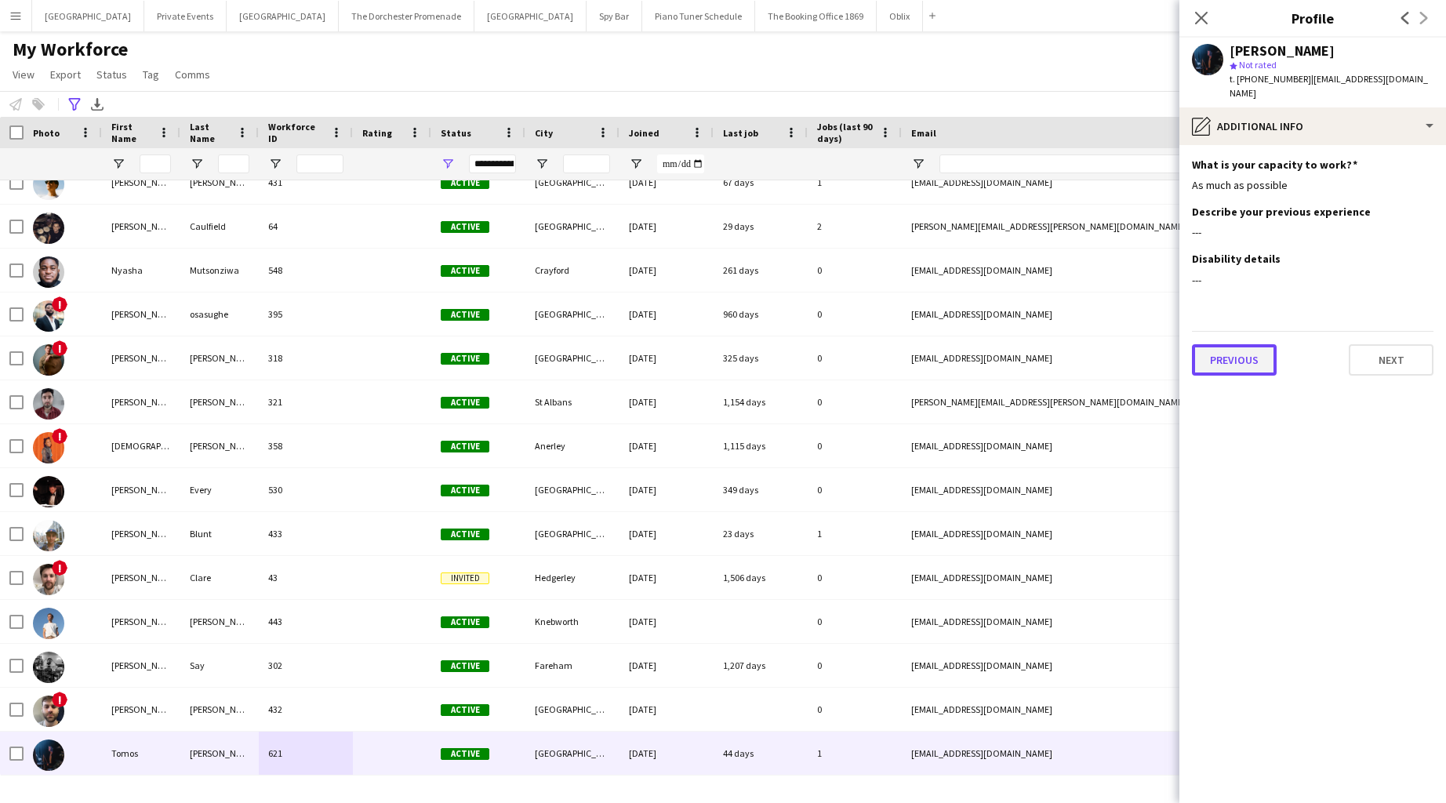
click at [813, 344] on button "Previous" at bounding box center [1234, 359] width 85 height 31
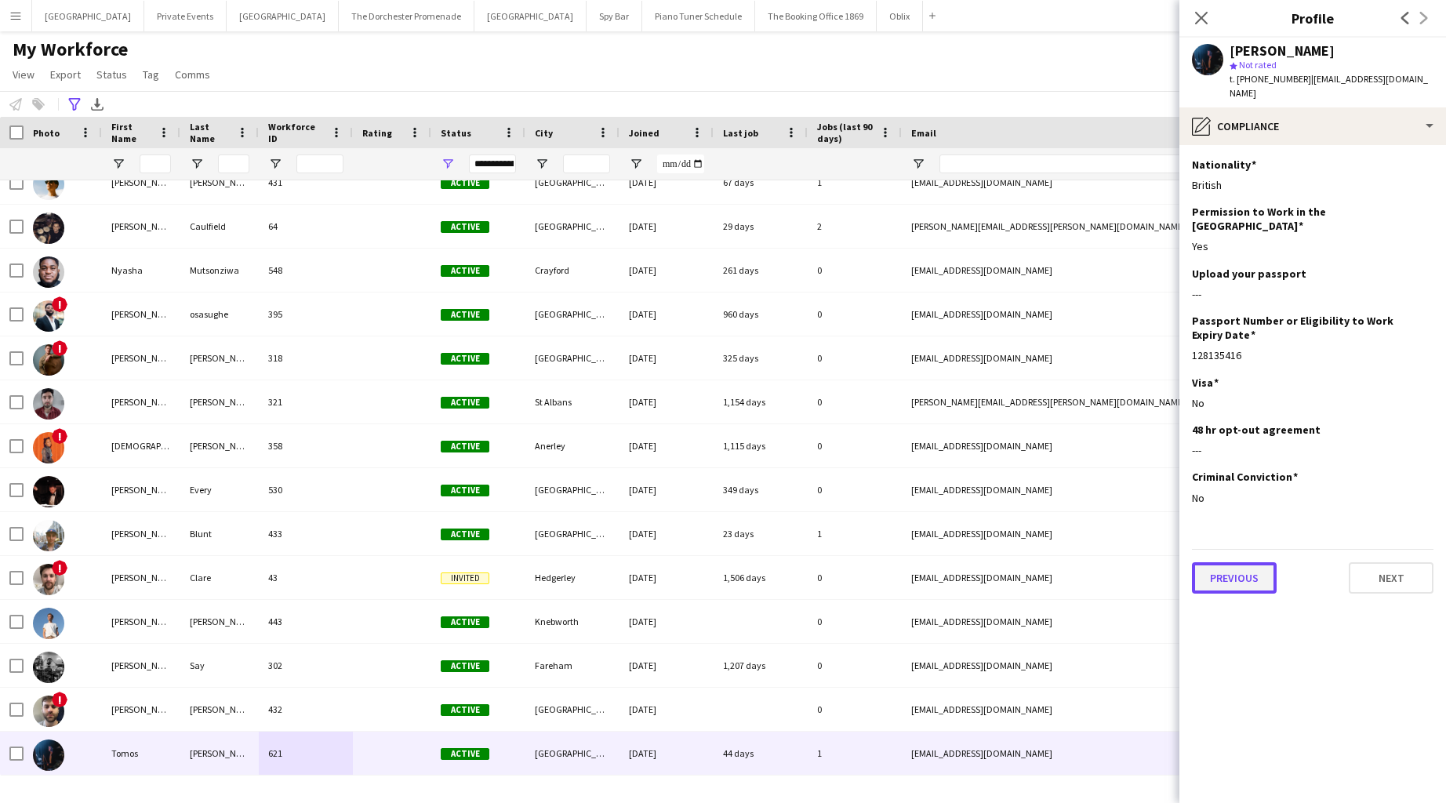
click at [813, 562] on button "Previous" at bounding box center [1234, 577] width 85 height 31
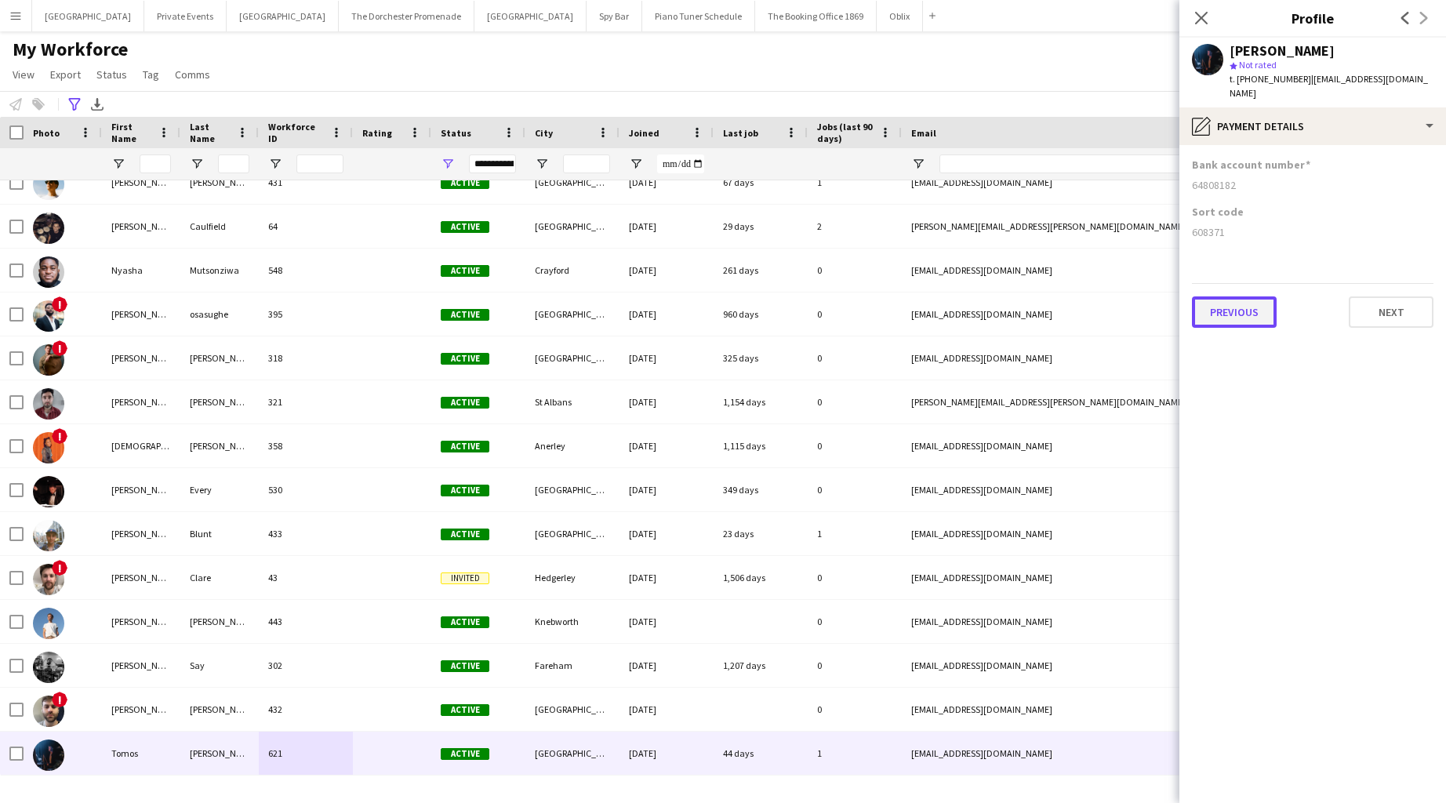
click at [813, 313] on button "Previous" at bounding box center [1234, 311] width 85 height 31
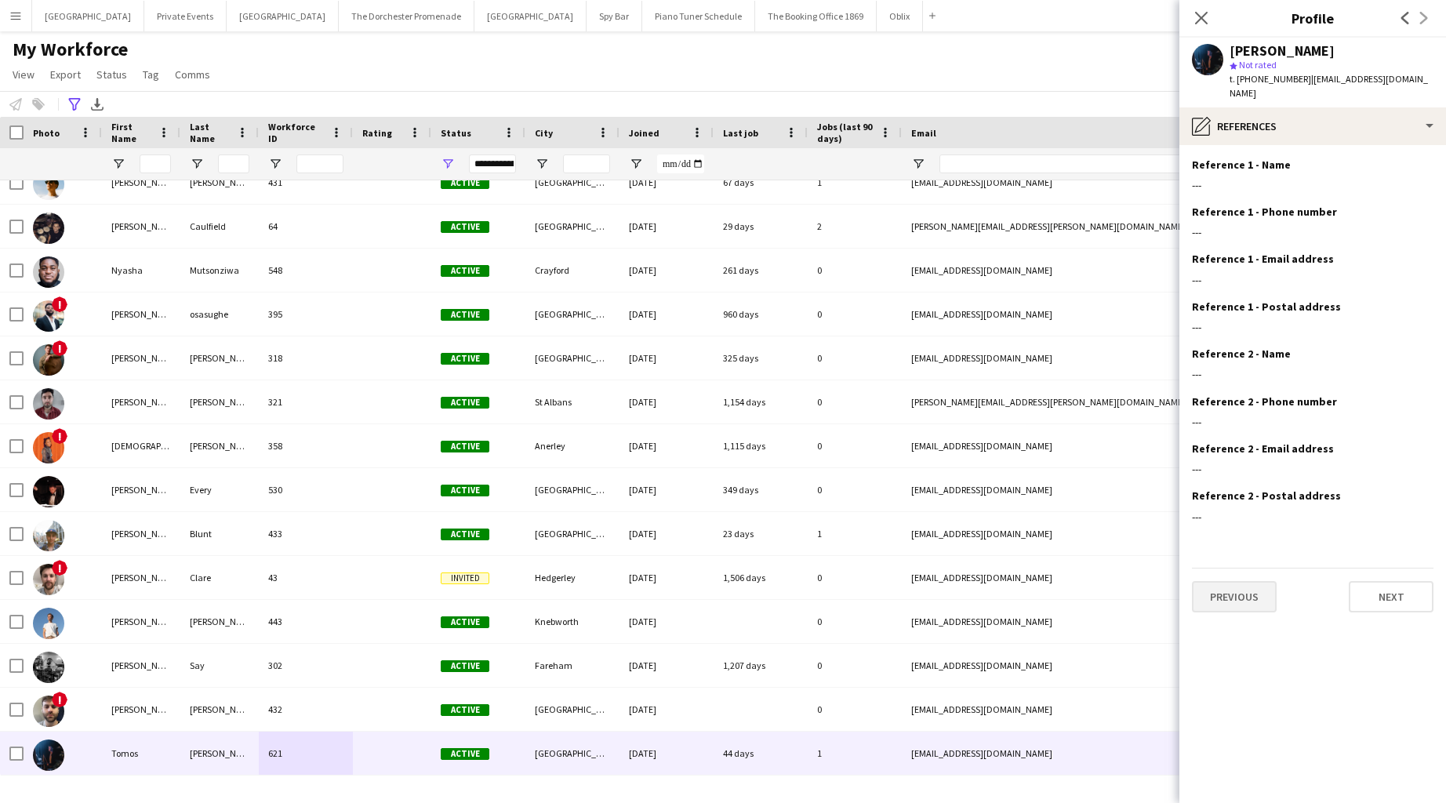
click at [813, 597] on app-section-data-types "Reference 1 - Name Edit this field --- Reference 1 - Phone number Edit this fie…" at bounding box center [1312, 474] width 267 height 658
click at [813, 585] on button "Previous" at bounding box center [1234, 596] width 85 height 31
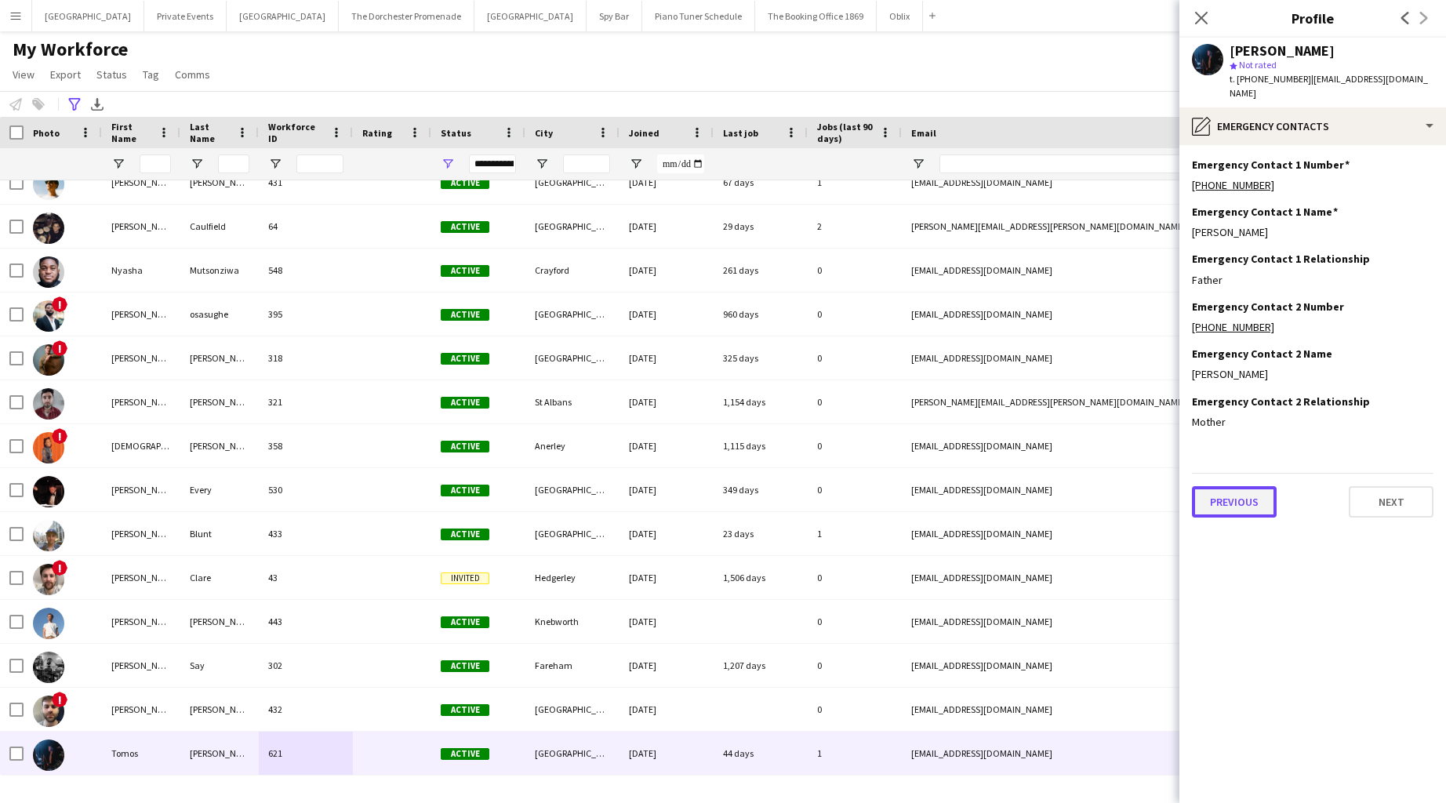
click at [813, 486] on button "Previous" at bounding box center [1234, 501] width 85 height 31
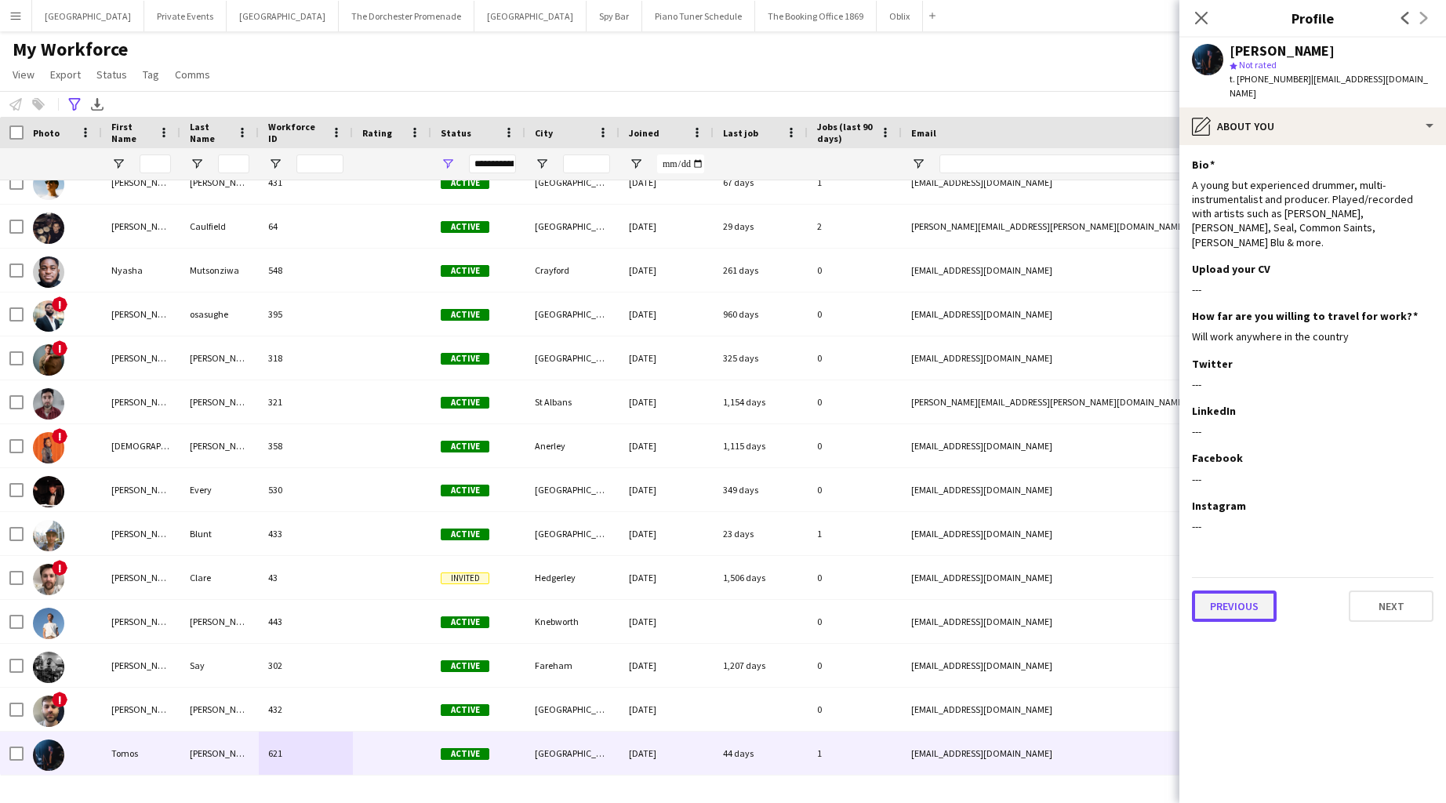
click at [813, 590] on button "Previous" at bounding box center [1234, 605] width 85 height 31
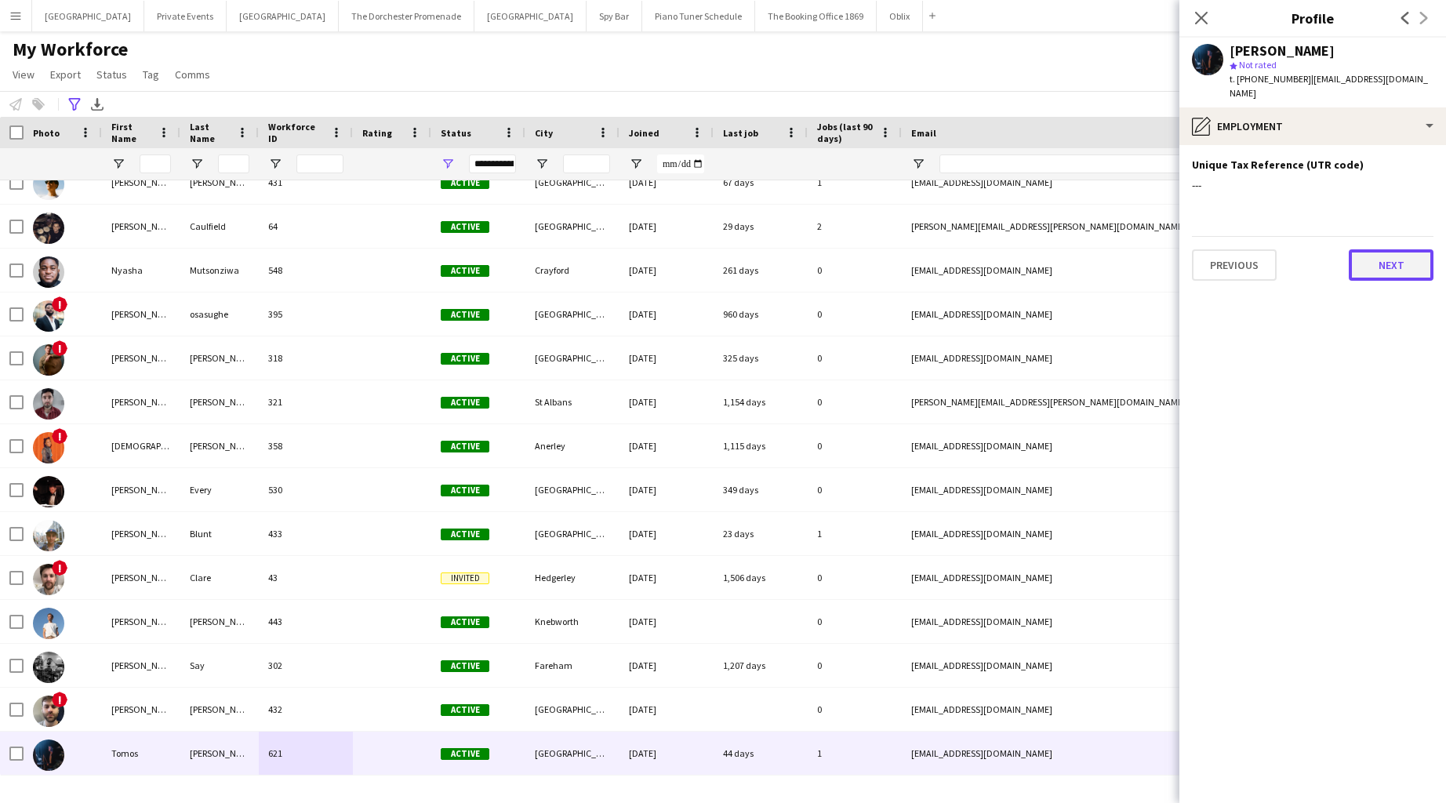
click at [813, 253] on button "Next" at bounding box center [1390, 264] width 85 height 31
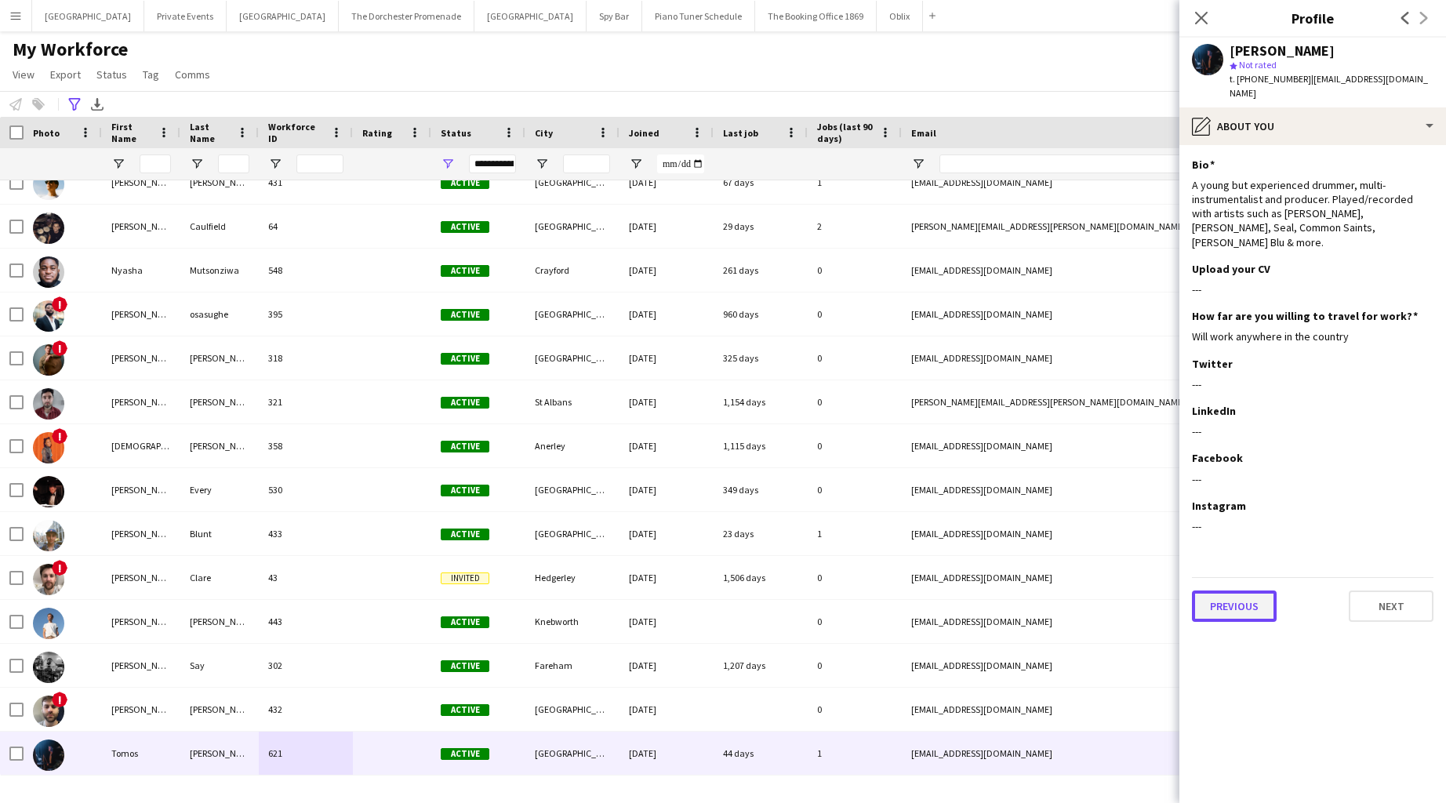
click at [813, 590] on button "Previous" at bounding box center [1234, 605] width 85 height 31
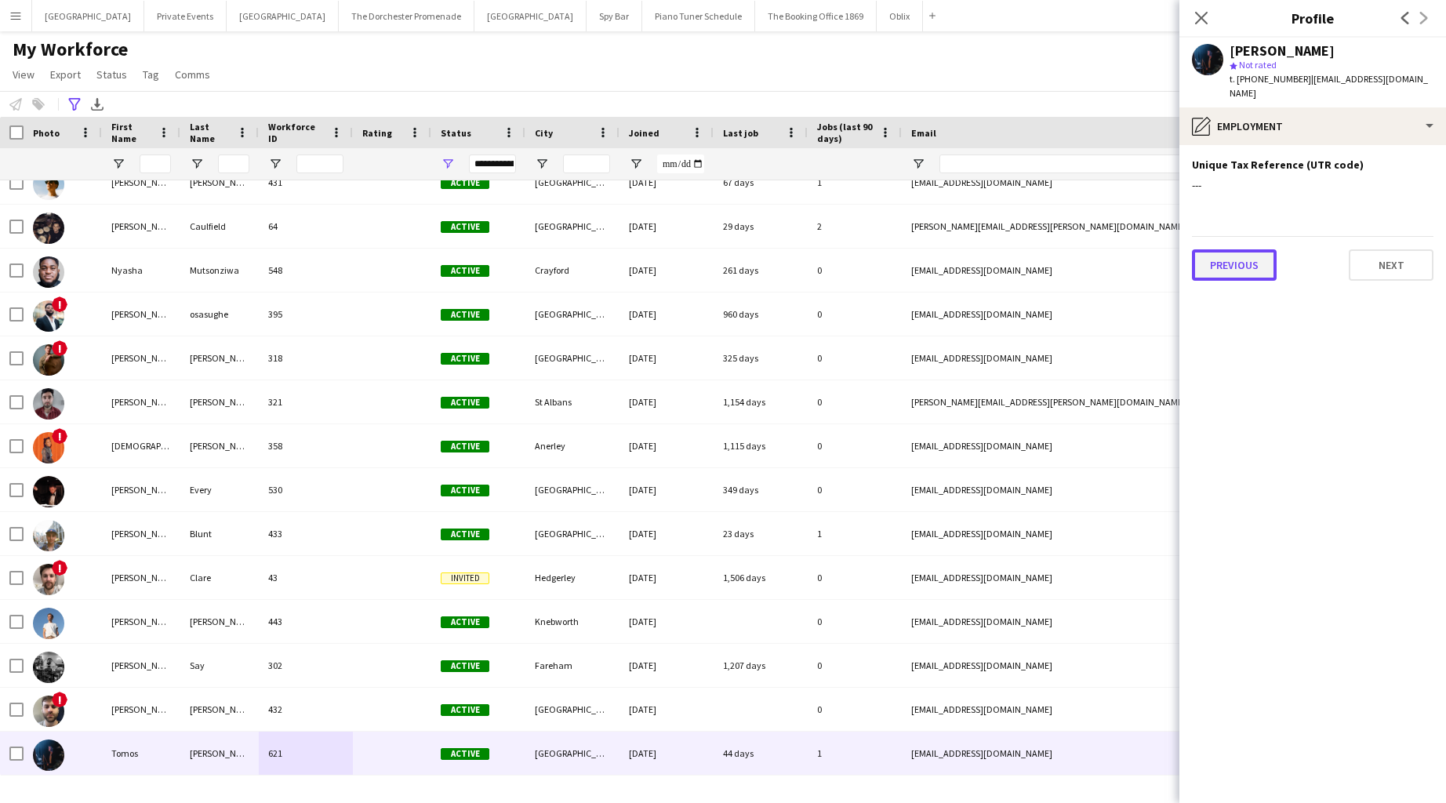
click at [813, 256] on button "Previous" at bounding box center [1234, 264] width 85 height 31
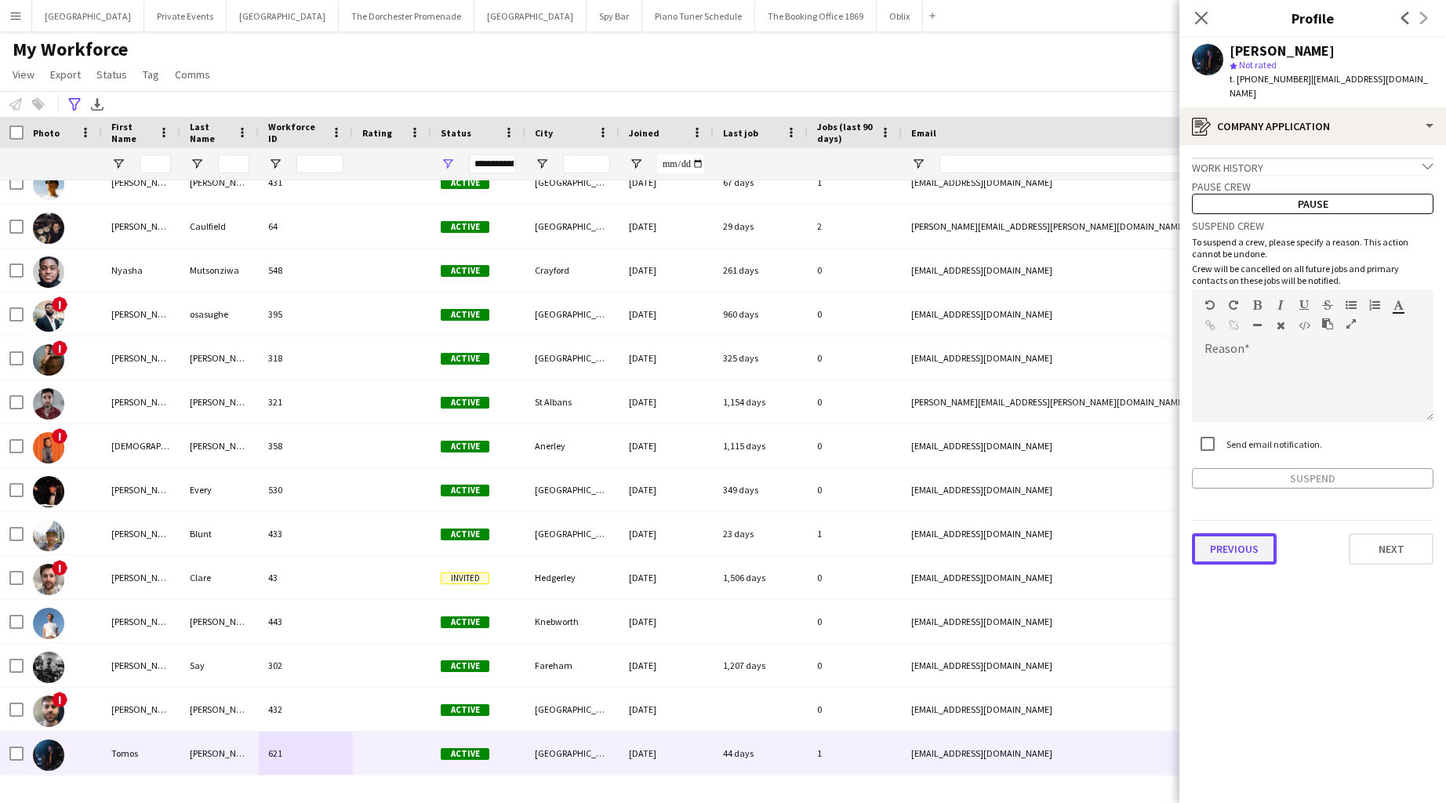
click at [813, 536] on button "Previous" at bounding box center [1234, 548] width 85 height 31
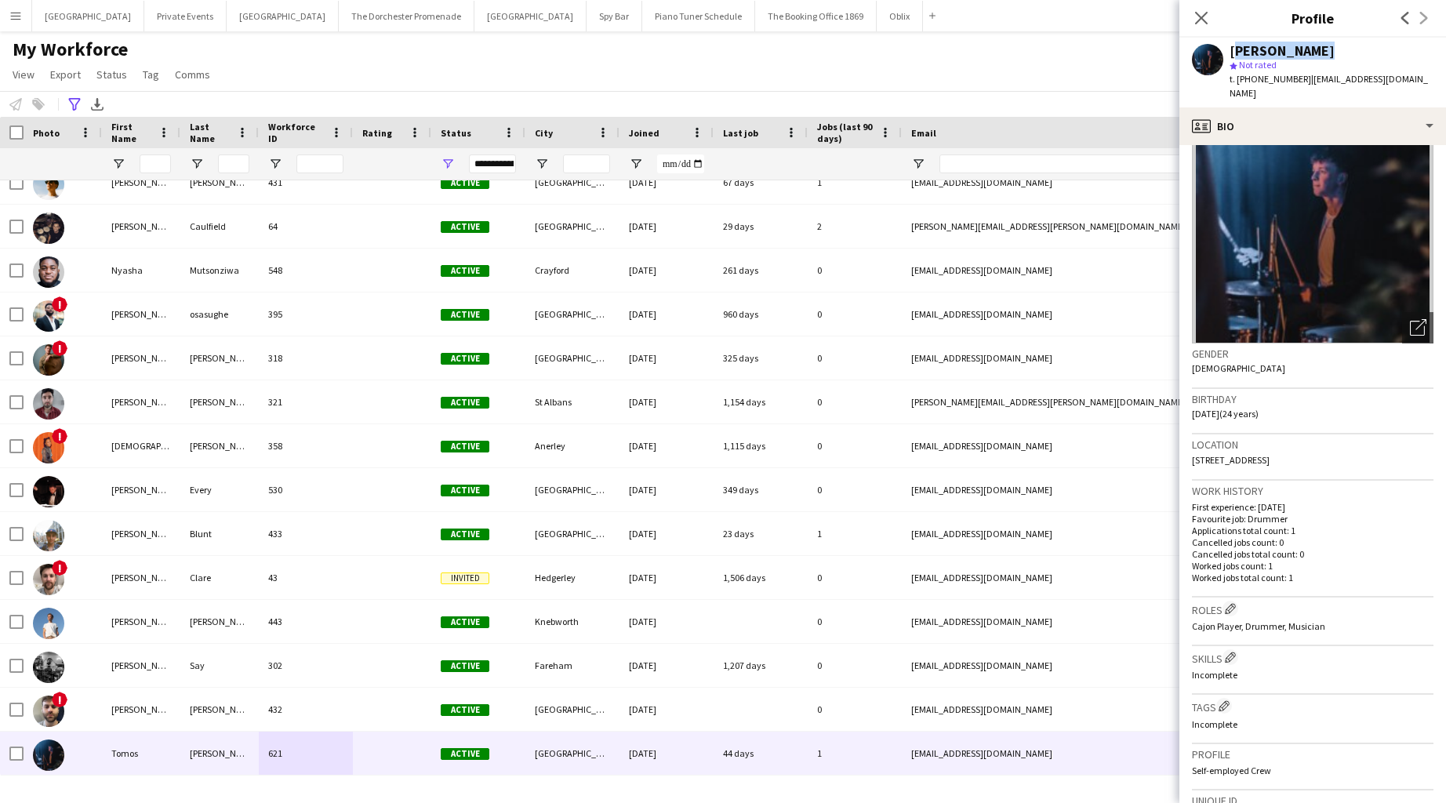
drag, startPoint x: 1324, startPoint y: 43, endPoint x: 1315, endPoint y: 50, distance: 11.1
click at [813, 50] on div "Tomos Wright star Not rated t. +447849023471 | tomoswrightmusic@gmail.com" at bounding box center [1312, 73] width 267 height 70
copy div "Tomos Wright"
click at [813, 14] on icon "Close pop-in" at bounding box center [1200, 17] width 15 height 15
